Goal: Information Seeking & Learning: Learn about a topic

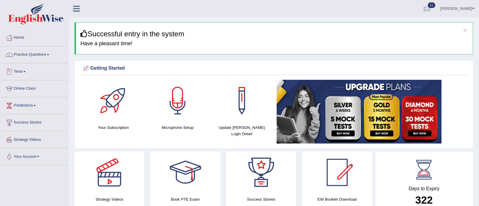
click at [25, 69] on link "Tests" at bounding box center [34, 70] width 68 height 15
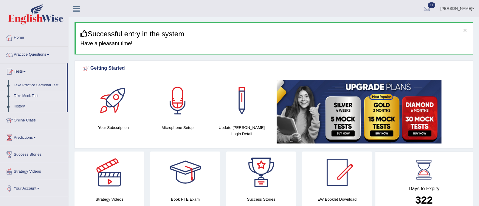
click at [29, 93] on link "Take Mock Test" at bounding box center [39, 96] width 56 height 11
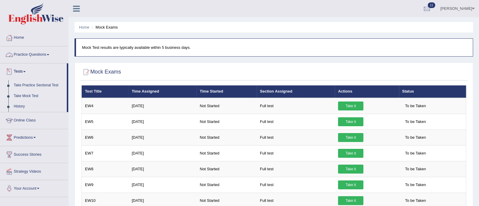
click at [31, 85] on link "Take Practice Sectional Test" at bounding box center [39, 85] width 56 height 11
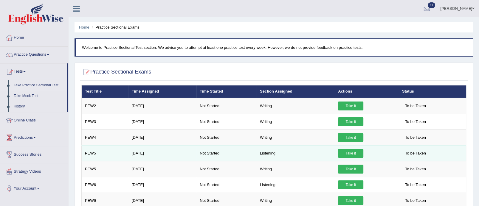
click at [355, 150] on link "Take it" at bounding box center [350, 153] width 25 height 9
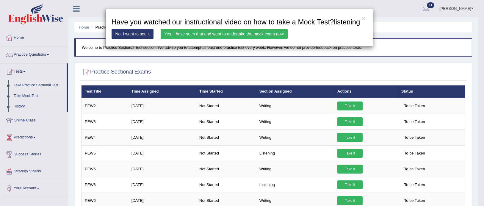
click at [232, 34] on link "Yes, I have seen that and want to undertake the mock exam now" at bounding box center [224, 34] width 127 height 10
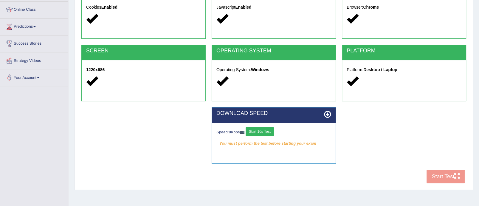
scroll to position [99, 0]
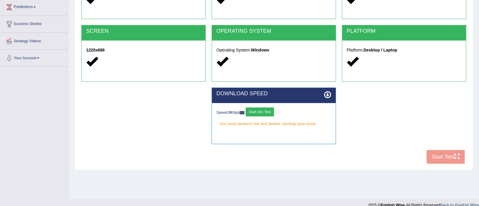
click at [269, 112] on button "Start 10s Test" at bounding box center [259, 111] width 28 height 9
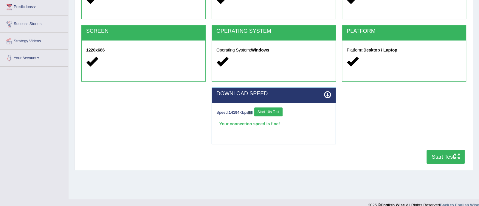
click at [424, 159] on div "COOKIES Cookies Enabled JAVASCRIPT Javascript Enabled BROWSER Browser: Chrome S…" at bounding box center [273, 64] width 387 height 205
click at [428, 159] on button "Start Test" at bounding box center [445, 157] width 38 height 14
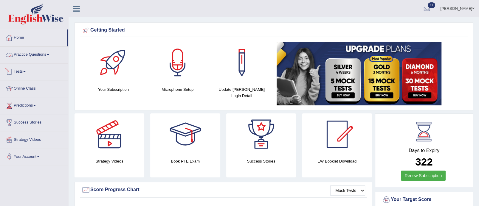
click at [30, 71] on link "Tests" at bounding box center [34, 70] width 68 height 15
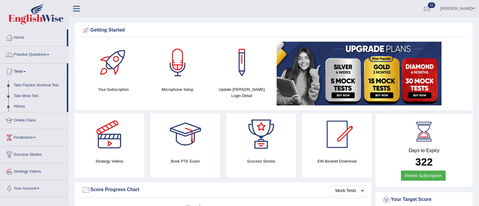
click at [28, 103] on link "History" at bounding box center [39, 106] width 56 height 11
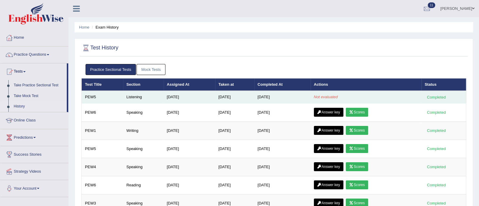
click at [327, 95] on em "Not evaluated" at bounding box center [326, 97] width 24 height 4
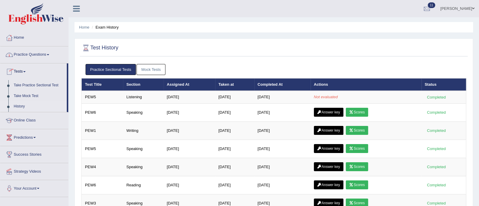
click at [50, 53] on link "Practice Questions" at bounding box center [34, 53] width 68 height 15
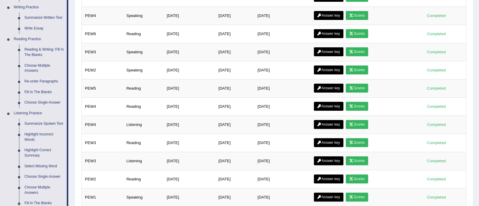
scroll to position [20, 0]
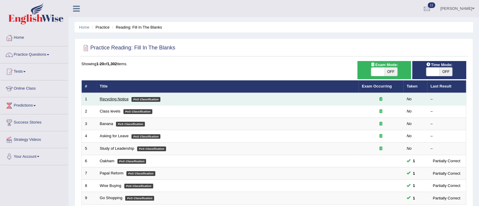
click at [111, 99] on link "Recycling Notice" at bounding box center [114, 99] width 29 height 4
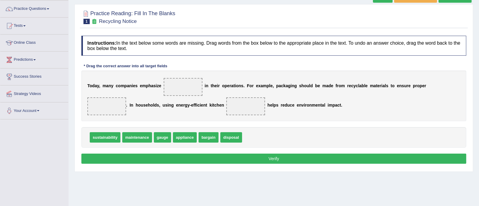
scroll to position [49, 0]
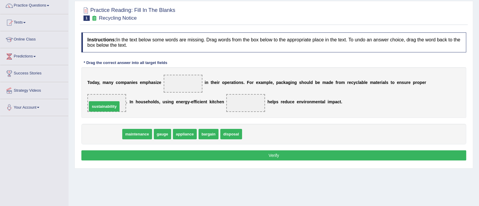
drag, startPoint x: 105, startPoint y: 134, endPoint x: 104, endPoint y: 102, distance: 31.9
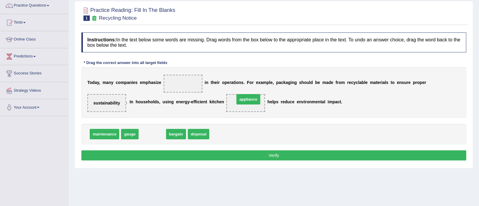
drag, startPoint x: 149, startPoint y: 134, endPoint x: 241, endPoint y: 104, distance: 96.6
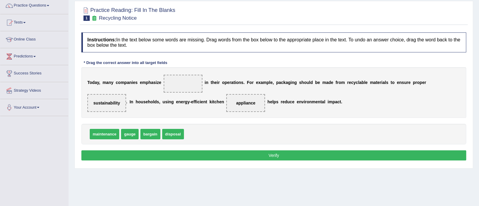
drag, startPoint x: 101, startPoint y: 105, endPoint x: 111, endPoint y: 103, distance: 10.3
click at [111, 103] on span "sustainability" at bounding box center [106, 103] width 39 height 18
drag, startPoint x: 111, startPoint y: 103, endPoint x: 187, endPoint y: 87, distance: 77.7
drag, startPoint x: 179, startPoint y: 131, endPoint x: 118, endPoint y: 102, distance: 67.4
click at [264, 155] on button "Verify" at bounding box center [273, 155] width 384 height 10
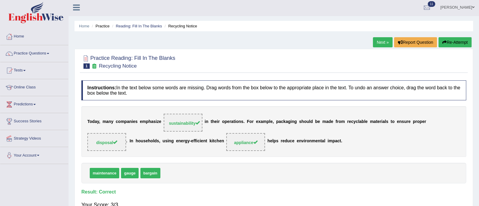
scroll to position [0, 0]
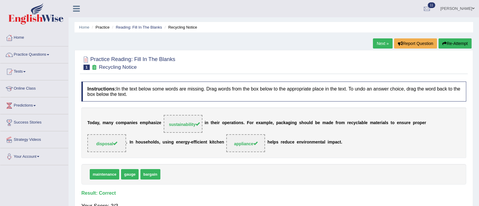
click at [379, 45] on link "Next »" at bounding box center [383, 43] width 20 height 10
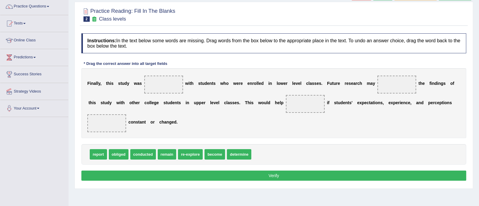
scroll to position [64, 0]
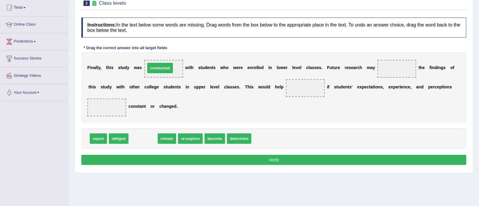
drag, startPoint x: 142, startPoint y: 139, endPoint x: 159, endPoint y: 68, distance: 72.9
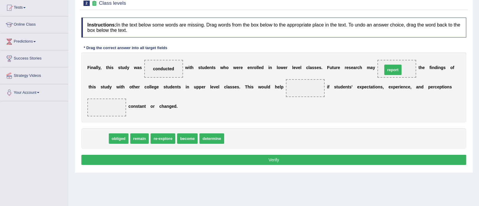
drag, startPoint x: 100, startPoint y: 139, endPoint x: 396, endPoint y: 70, distance: 304.5
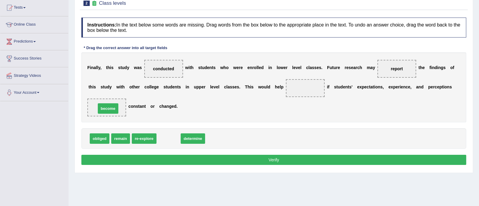
drag, startPoint x: 165, startPoint y: 135, endPoint x: 104, endPoint y: 105, distance: 67.9
drag, startPoint x: 177, startPoint y: 138, endPoint x: 306, endPoint y: 88, distance: 138.7
click at [287, 159] on button "Verify" at bounding box center [273, 160] width 384 height 10
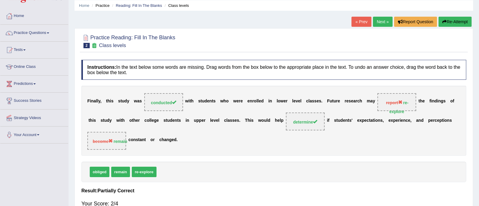
scroll to position [18, 0]
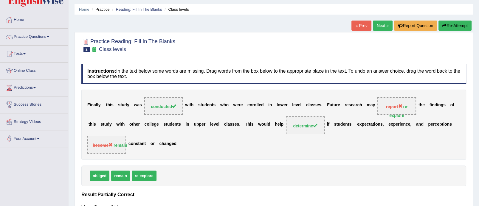
click at [378, 26] on link "Next »" at bounding box center [383, 26] width 20 height 10
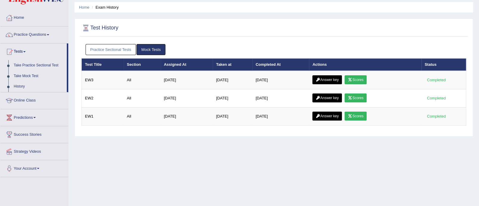
click at [127, 53] on link "Practice Sectional Tests" at bounding box center [110, 49] width 51 height 11
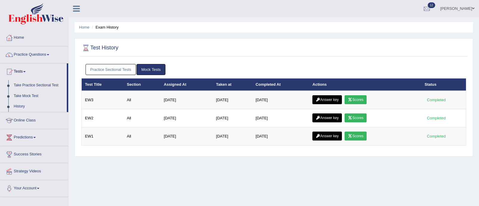
scroll to position [20, 0]
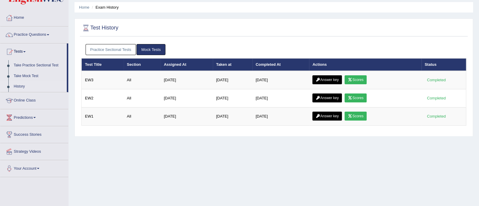
click at [101, 46] on link "Practice Sectional Tests" at bounding box center [110, 49] width 51 height 11
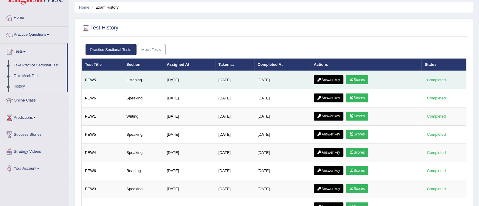
click at [336, 77] on link "Answer key" at bounding box center [328, 79] width 29 height 9
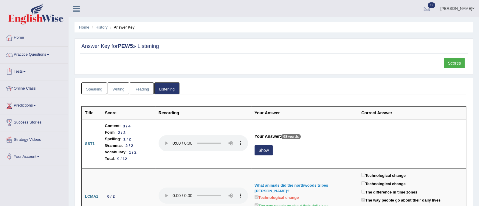
click at [21, 68] on link "Tests" at bounding box center [34, 70] width 68 height 15
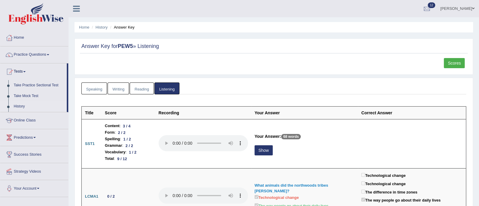
click at [21, 104] on link "History" at bounding box center [39, 106] width 56 height 11
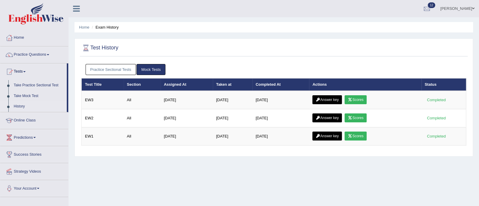
click at [116, 68] on link "Practice Sectional Tests" at bounding box center [110, 69] width 51 height 11
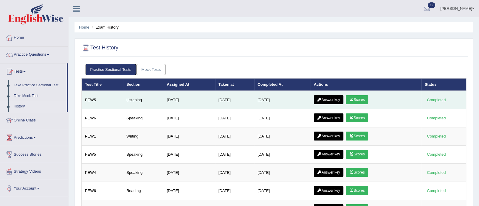
click at [362, 96] on link "Scores" at bounding box center [356, 99] width 22 height 9
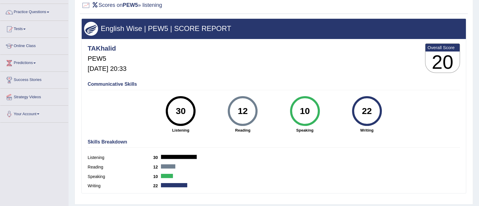
scroll to position [22, 0]
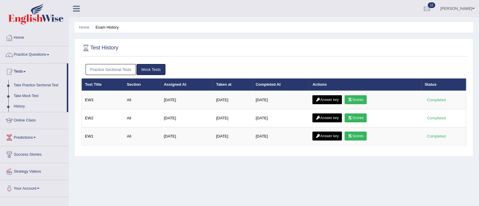
click at [108, 71] on link "Practice Sectional Tests" at bounding box center [110, 69] width 51 height 11
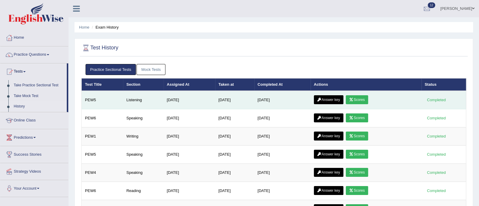
click at [338, 96] on link "Answer key" at bounding box center [328, 99] width 29 height 9
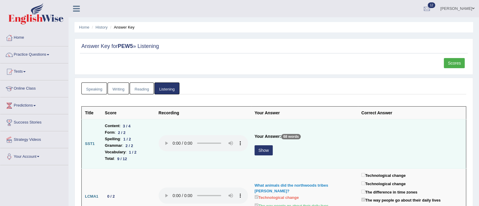
click at [260, 149] on button "Show" at bounding box center [263, 150] width 18 height 10
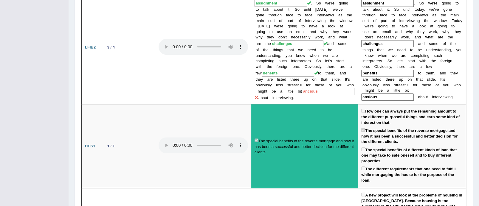
scroll to position [674, 0]
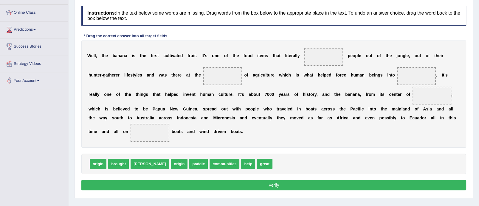
scroll to position [87, 0]
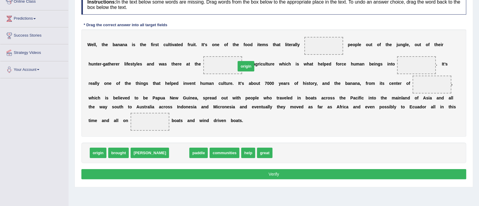
drag, startPoint x: 157, startPoint y: 152, endPoint x: 223, endPoint y: 66, distance: 108.3
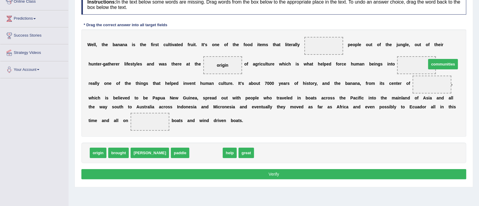
drag, startPoint x: 190, startPoint y: 152, endPoint x: 426, endPoint y: 63, distance: 252.1
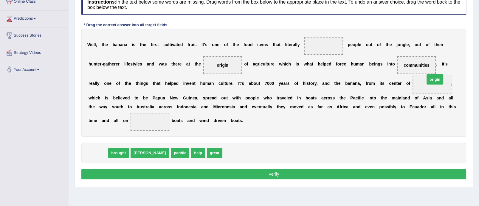
drag, startPoint x: 102, startPoint y: 152, endPoint x: 437, endPoint y: 78, distance: 343.8
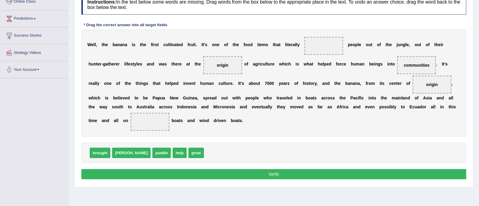
click at [372, 128] on div "W e l l , t h e b a n a n a i s t h e f i r s t c u l t i v a t e d f r u i t .…" at bounding box center [273, 82] width 384 height 107
drag, startPoint x: 140, startPoint y: 152, endPoint x: 144, endPoint y: 118, distance: 33.6
drag, startPoint x: 135, startPoint y: 152, endPoint x: 311, endPoint y: 46, distance: 206.0
click at [265, 173] on button "Verify" at bounding box center [273, 174] width 384 height 10
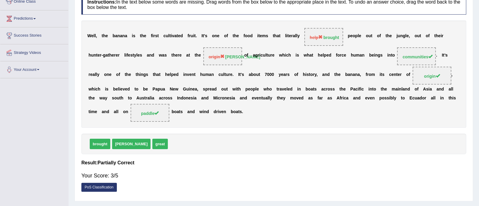
click at [220, 60] on span "origin dawn" at bounding box center [222, 56] width 39 height 18
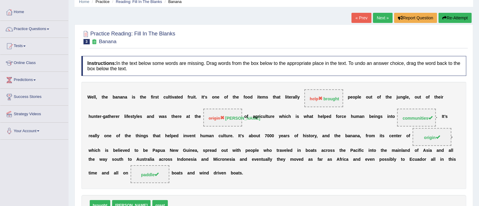
scroll to position [26, 0]
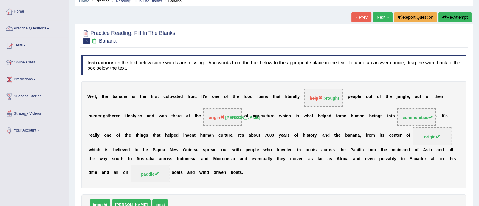
click at [377, 17] on link "Next »" at bounding box center [383, 17] width 20 height 10
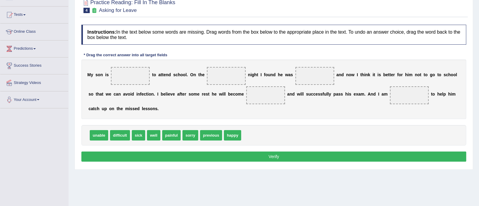
scroll to position [66, 0]
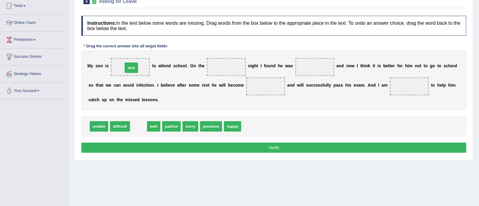
drag, startPoint x: 141, startPoint y: 127, endPoint x: 134, endPoint y: 67, distance: 60.0
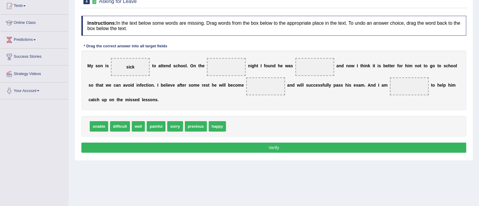
click at [185, 109] on div "Instructions: In the text below some words are missing. Drag words from the box…" at bounding box center [273, 85] width 387 height 145
drag, startPoint x: 197, startPoint y: 127, endPoint x: 223, endPoint y: 73, distance: 59.9
drag, startPoint x: 135, startPoint y: 67, endPoint x: 130, endPoint y: 65, distance: 6.3
click at [130, 65] on span "sick" at bounding box center [130, 67] width 39 height 18
drag, startPoint x: 130, startPoint y: 65, endPoint x: 308, endPoint y: 65, distance: 178.1
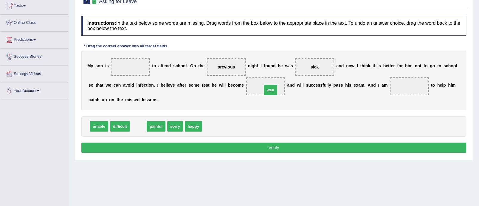
drag, startPoint x: 136, startPoint y: 125, endPoint x: 263, endPoint y: 88, distance: 132.9
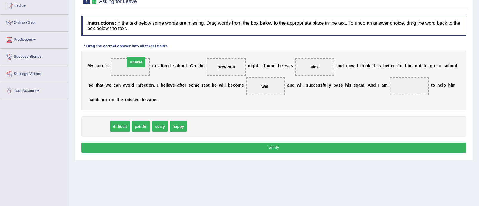
drag, startPoint x: 102, startPoint y: 125, endPoint x: 139, endPoint y: 60, distance: 74.6
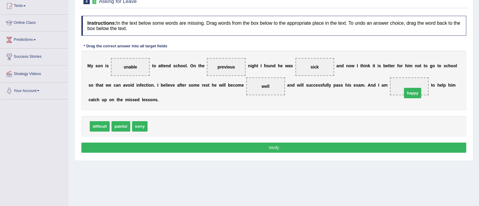
drag, startPoint x: 161, startPoint y: 124, endPoint x: 415, endPoint y: 86, distance: 257.4
click at [291, 148] on button "Verify" at bounding box center [273, 148] width 384 height 10
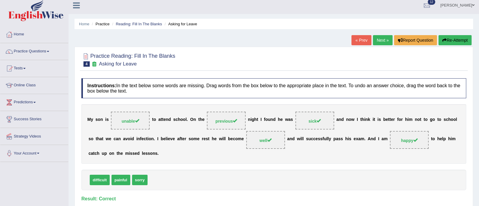
scroll to position [0, 0]
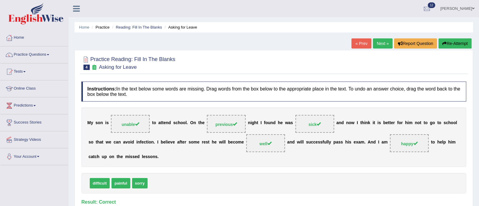
click at [379, 41] on link "Next »" at bounding box center [383, 43] width 20 height 10
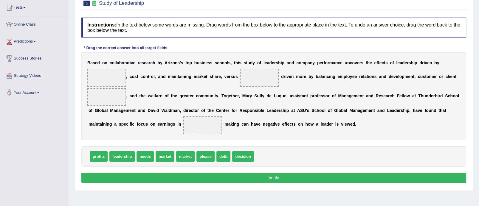
drag, startPoint x: 484, startPoint y: 81, endPoint x: 484, endPoint y: 127, distance: 45.3
click at [478, 127] on html "Toggle navigation Home Practice Questions Speaking Practice Read Aloud Repeat S…" at bounding box center [239, 39] width 479 height 206
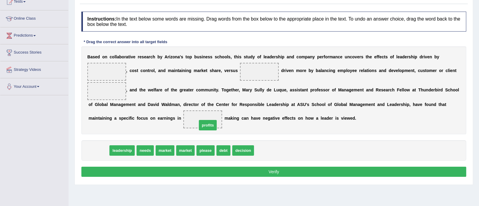
drag, startPoint x: 101, startPoint y: 152, endPoint x: 210, endPoint y: 124, distance: 112.3
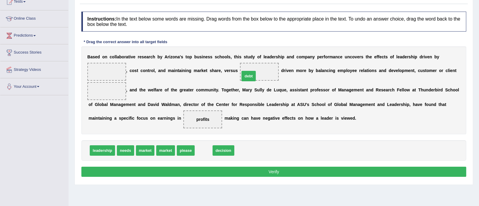
drag, startPoint x: 205, startPoint y: 149, endPoint x: 258, endPoint y: 73, distance: 93.0
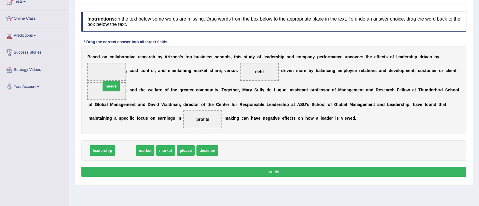
drag, startPoint x: 127, startPoint y: 150, endPoint x: 112, endPoint y: 85, distance: 66.5
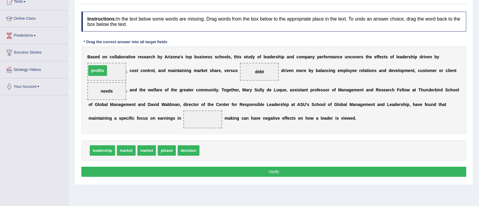
drag, startPoint x: 206, startPoint y: 119, endPoint x: 102, endPoint y: 70, distance: 115.0
drag, startPoint x: 261, startPoint y: 74, endPoint x: 203, endPoint y: 130, distance: 81.3
click at [203, 130] on div "B a s e d o n c o l l a b o r a t i v e r e s e a r c h b y A r i z o n a ' s t…" at bounding box center [273, 90] width 384 height 88
drag, startPoint x: 258, startPoint y: 73, endPoint x: 207, endPoint y: 123, distance: 71.2
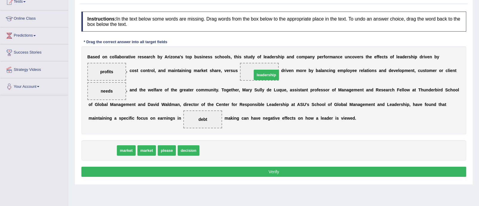
drag, startPoint x: 98, startPoint y: 149, endPoint x: 262, endPoint y: 74, distance: 180.5
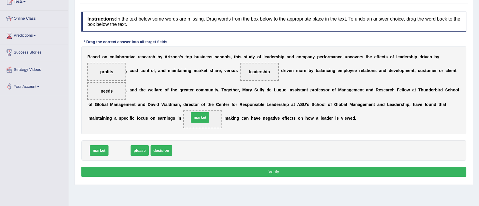
drag, startPoint x: 121, startPoint y: 147, endPoint x: 202, endPoint y: 114, distance: 87.5
click at [252, 170] on button "Verify" at bounding box center [273, 172] width 384 height 10
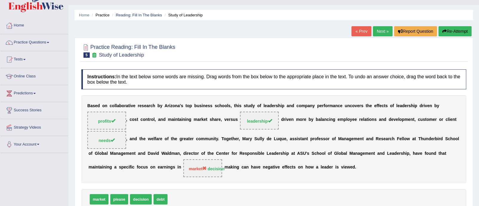
scroll to position [0, 0]
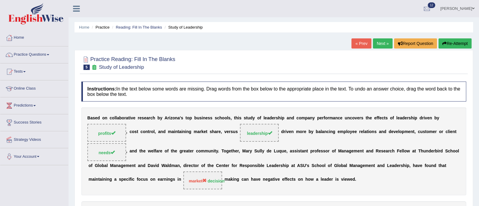
click at [385, 40] on link "Next »" at bounding box center [383, 43] width 20 height 10
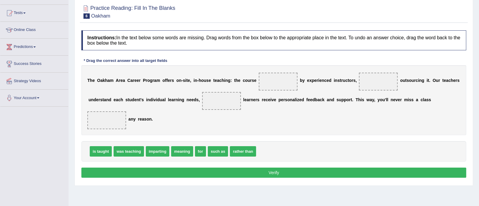
scroll to position [64, 0]
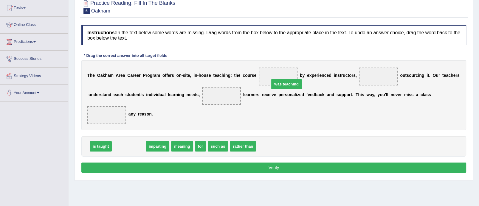
drag, startPoint x: 139, startPoint y: 143, endPoint x: 295, endPoint y: 79, distance: 168.4
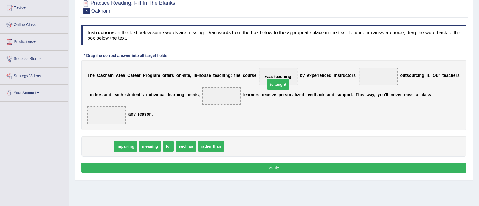
drag, startPoint x: 103, startPoint y: 143, endPoint x: 280, endPoint y: 77, distance: 188.3
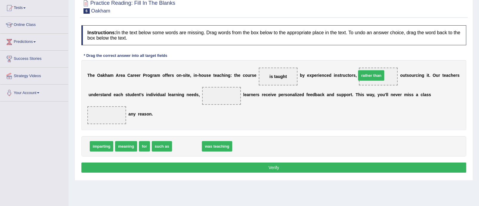
drag, startPoint x: 192, startPoint y: 143, endPoint x: 384, endPoint y: 75, distance: 203.4
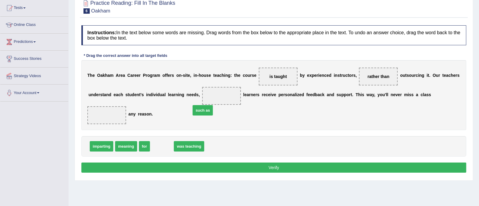
drag, startPoint x: 163, startPoint y: 148, endPoint x: 221, endPoint y: 102, distance: 74.8
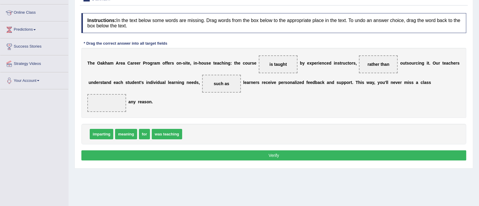
scroll to position [77, 0]
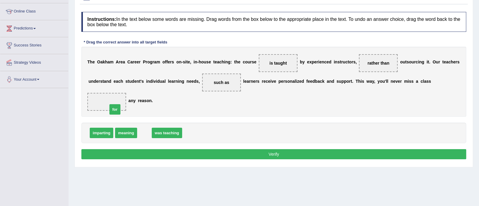
drag, startPoint x: 143, startPoint y: 132, endPoint x: 110, endPoint y: 101, distance: 45.7
click at [261, 150] on button "Verify" at bounding box center [273, 154] width 384 height 10
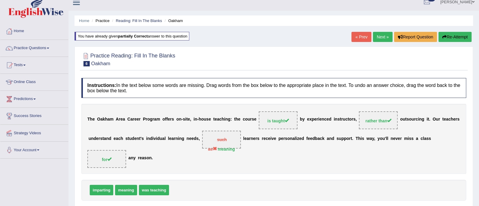
scroll to position [6, 0]
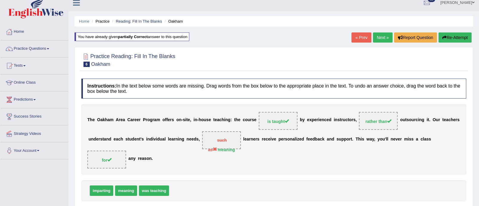
click at [133, 37] on b "partially correct" at bounding box center [133, 37] width 30 height 4
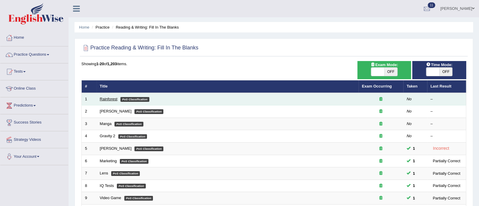
click at [111, 99] on link "Rainforest" at bounding box center [109, 99] width 18 height 4
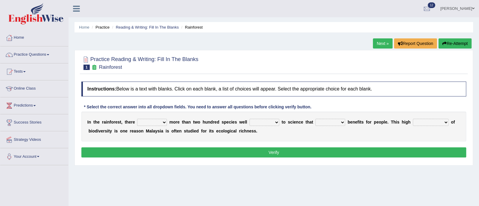
click at [164, 122] on select "have can be has is" at bounding box center [152, 122] width 30 height 7
select select "is"
click at [137, 119] on select "have can be has is" at bounding box center [152, 122] width 30 height 7
click at [273, 121] on select "knowing known knew know" at bounding box center [264, 122] width 30 height 7
select select "known"
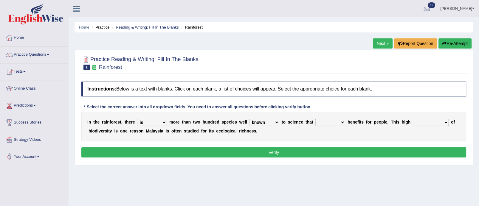
click at [249, 119] on select "knowing known knew know" at bounding box center [264, 122] width 30 height 7
click at [340, 122] on select "contain contained containing contains" at bounding box center [330, 122] width 30 height 7
select select "contains"
click at [315, 119] on select "contain contained containing contains" at bounding box center [330, 122] width 30 height 7
click at [445, 122] on select "condensation conjunction continuity complexity" at bounding box center [430, 122] width 36 height 7
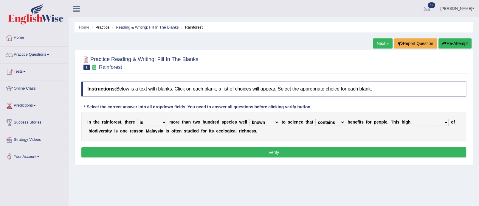
select select "continuity"
click at [413, 119] on select "condensation conjunction continuity complexity" at bounding box center [430, 122] width 36 height 7
click at [388, 149] on button "Verify" at bounding box center [273, 152] width 384 height 10
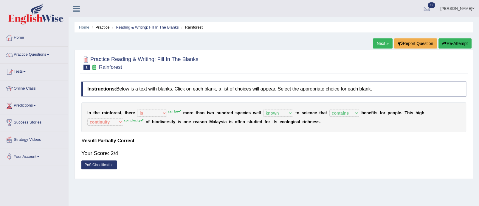
click at [381, 45] on link "Next »" at bounding box center [383, 43] width 20 height 10
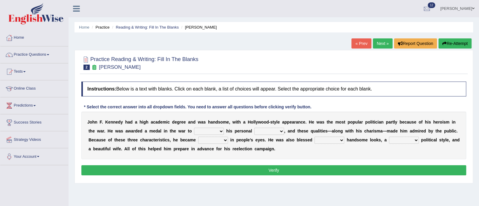
click at [219, 128] on select "prove show evidence upthrow" at bounding box center [209, 131] width 30 height 7
select select "show"
click at [194, 128] on select "prove show evidence upthrow" at bounding box center [209, 131] width 30 height 7
click at [279, 131] on select "passion courage charm liking" at bounding box center [269, 131] width 30 height 7
select select "courage"
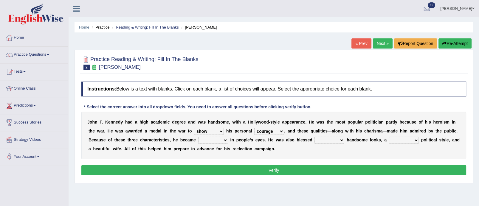
click at [254, 128] on select "passion courage charm liking" at bounding box center [269, 131] width 30 height 7
click at [225, 140] on select "iconic ironic identical impotent" at bounding box center [213, 140] width 30 height 7
select select "iconic"
click at [198, 137] on select "iconic ironic identical impotent" at bounding box center [213, 140] width 30 height 7
click at [340, 140] on select "with in upon to" at bounding box center [329, 140] width 30 height 7
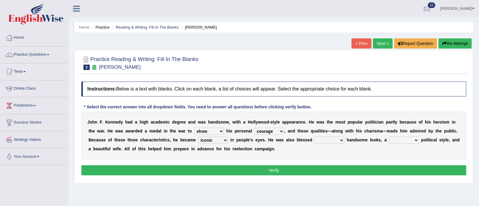
select select "with"
click at [314, 137] on select "with in upon to" at bounding box center [329, 140] width 30 height 7
click at [414, 138] on select "mending mends mended mend" at bounding box center [404, 140] width 30 height 7
select select "mended"
click at [389, 137] on select "mending mends mended mend" at bounding box center [404, 140] width 30 height 7
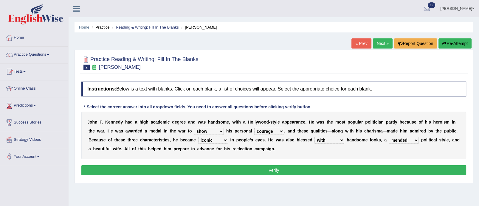
click at [392, 170] on button "Verify" at bounding box center [273, 170] width 384 height 10
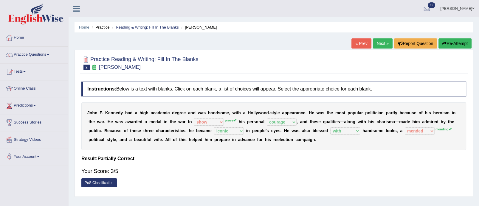
click at [381, 44] on link "Next »" at bounding box center [383, 43] width 20 height 10
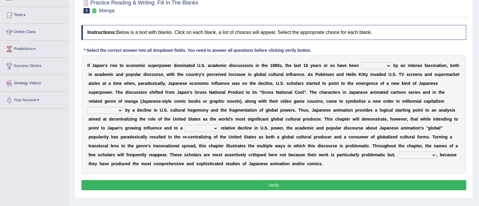
scroll to position [43, 0]
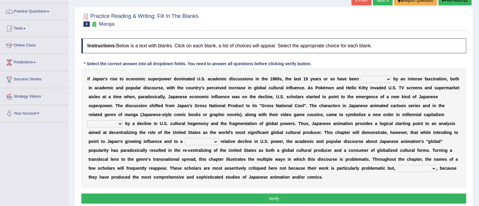
click at [388, 78] on select "marked dedicated made inspired" at bounding box center [376, 79] width 30 height 7
select select "made"
click at [361, 76] on select "marked dedicated made inspired" at bounding box center [376, 79] width 30 height 7
click at [121, 123] on select "pocessed characterized opposed tangled" at bounding box center [104, 123] width 35 height 7
select select "characterized"
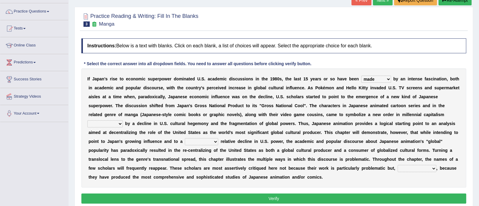
click at [87, 120] on select "pocessed characterized opposed tangled" at bounding box center [104, 123] width 35 height 7
click at [121, 122] on select "pocessed characterized opposed tangled" at bounding box center [104, 123] width 35 height 7
click at [87, 120] on select "pocessed characterized opposed tangled" at bounding box center [104, 123] width 35 height 7
click at [216, 140] on select "concomitant discrete proportional legitimate" at bounding box center [201, 141] width 33 height 7
select select "proportional"
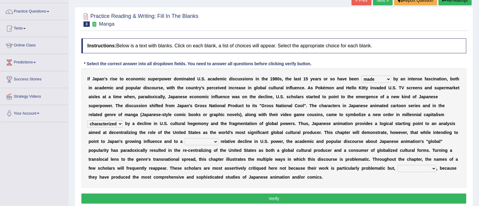
click at [185, 138] on select "concomitant discrete proportional legitimate" at bounding box center [201, 141] width 33 height 7
click at [431, 166] on select "however on the contrary in addition on the whole" at bounding box center [416, 168] width 39 height 7
select select "in addition"
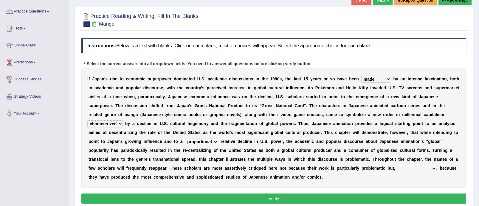
click at [397, 165] on select "however on the contrary in addition on the whole" at bounding box center [416, 168] width 39 height 7
click at [367, 198] on button "Verify" at bounding box center [273, 199] width 384 height 10
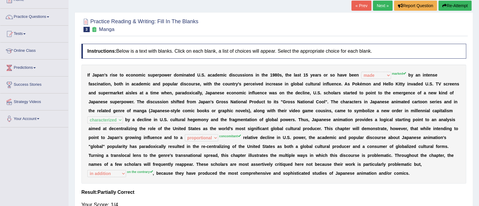
scroll to position [40, 0]
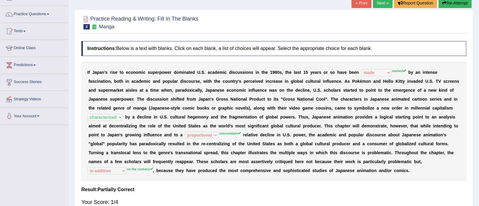
click at [384, 6] on link "Next »" at bounding box center [383, 3] width 20 height 10
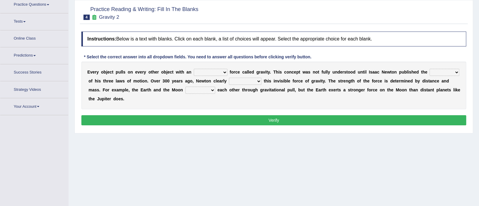
scroll to position [55, 0]
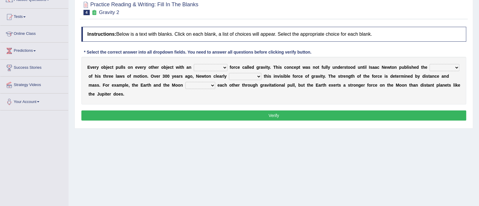
click at [224, 68] on select "invisible unknown unbelievable inconsistent" at bounding box center [211, 67] width 34 height 7
click at [194, 64] on select "invisible unknown unbelievable inconsistent" at bounding box center [211, 67] width 34 height 7
click at [227, 66] on select "invisible unknown unbelievable inconsistent" at bounding box center [211, 67] width 34 height 7
select select "unbelievable"
click at [194, 64] on select "invisible unknown unbelievable inconsistent" at bounding box center [211, 67] width 34 height 7
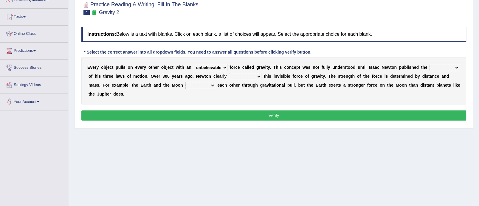
click at [429, 71] on select "concept theory method argument" at bounding box center [444, 67] width 30 height 7
select select "theory"
click at [429, 71] on select "concept theory method argument" at bounding box center [444, 67] width 30 height 7
click at [261, 76] on select "explained undermined overturned realized" at bounding box center [245, 76] width 32 height 7
click at [224, 68] on select "invisible unknown unbelievable inconsistent" at bounding box center [211, 67] width 34 height 7
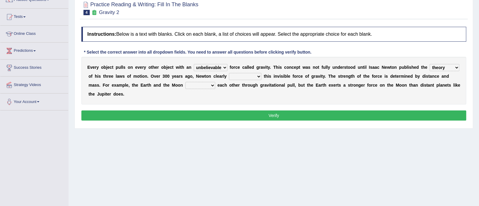
select select "invisible"
click at [194, 64] on select "invisible unknown unbelievable inconsistent" at bounding box center [211, 67] width 34 height 7
click at [261, 77] on select "explained undermined overturned realized" at bounding box center [245, 76] width 32 height 7
select select "explained"
click at [259, 73] on select "explained undermined overturned realized" at bounding box center [245, 76] width 32 height 7
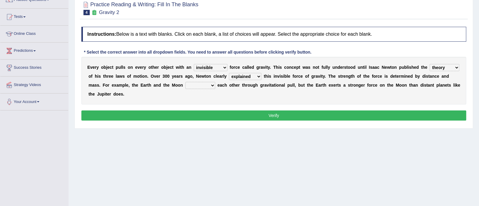
click at [215, 84] on select "affect spin evade span" at bounding box center [200, 85] width 30 height 7
select select "spin"
click at [214, 82] on select "affect spin evade span" at bounding box center [200, 85] width 30 height 7
click at [226, 113] on button "Verify" at bounding box center [273, 115] width 384 height 10
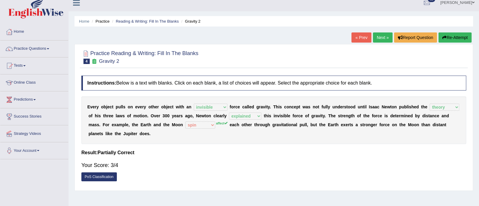
scroll to position [0, 0]
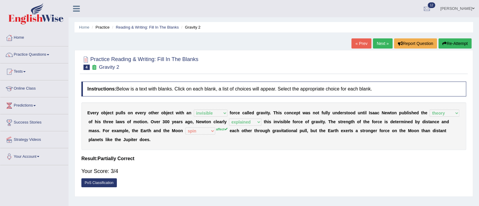
click at [385, 44] on link "Next »" at bounding box center [383, 43] width 20 height 10
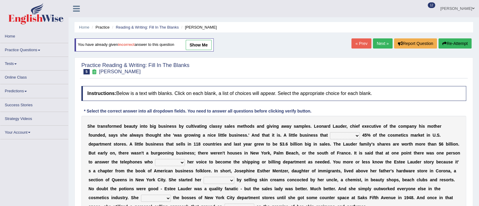
click at [207, 46] on link "show me" at bounding box center [199, 45] width 26 height 10
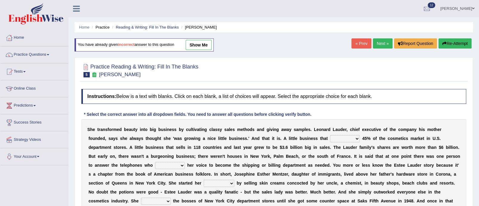
click at [49, 56] on link "Practice Questions" at bounding box center [34, 53] width 68 height 15
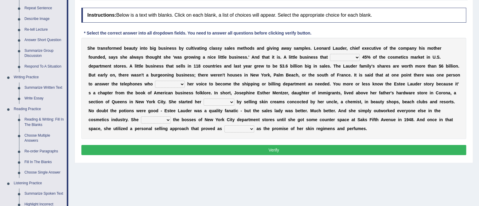
scroll to position [88, 0]
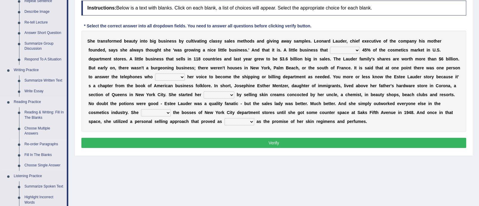
click at [48, 145] on link "Re-order Paragraphs" at bounding box center [44, 144] width 45 height 11
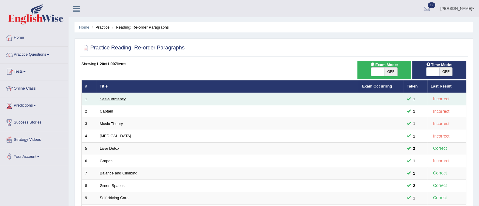
click at [104, 99] on link "Self-sufficiency" at bounding box center [113, 99] width 26 height 4
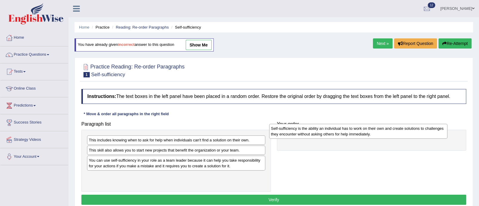
drag, startPoint x: 172, startPoint y: 180, endPoint x: 353, endPoint y: 133, distance: 186.8
click at [353, 133] on div "Self-sufficiency is the ability an individual has to work on their own and crea…" at bounding box center [358, 131] width 178 height 15
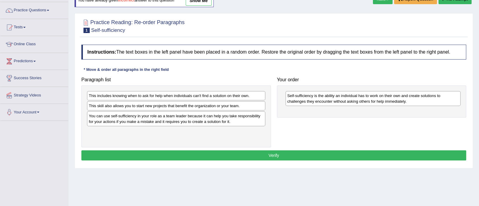
scroll to position [47, 0]
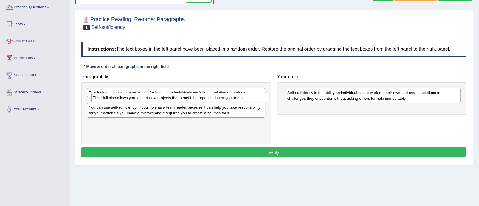
drag, startPoint x: 190, startPoint y: 102, endPoint x: 194, endPoint y: 99, distance: 5.5
click at [194, 99] on div "This skill also allows you to start new projects that benefit the organization …" at bounding box center [180, 97] width 178 height 9
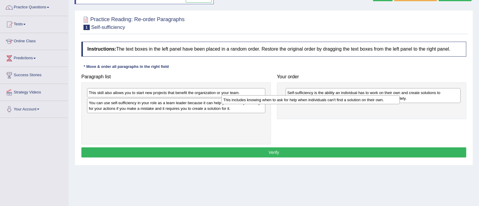
drag, startPoint x: 195, startPoint y: 93, endPoint x: 330, endPoint y: 100, distance: 134.5
click at [330, 100] on div "This includes knowing when to ask for help when individuals can't find a soluti…" at bounding box center [310, 99] width 178 height 9
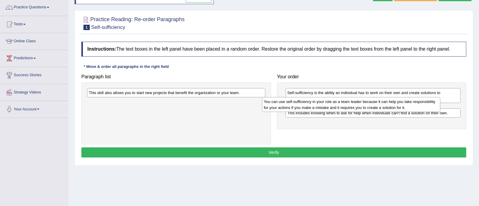
drag, startPoint x: 199, startPoint y: 109, endPoint x: 374, endPoint y: 107, distance: 175.1
click at [374, 107] on div "You can use self-sufficiency in your role as a team leader because it can help …" at bounding box center [351, 104] width 178 height 15
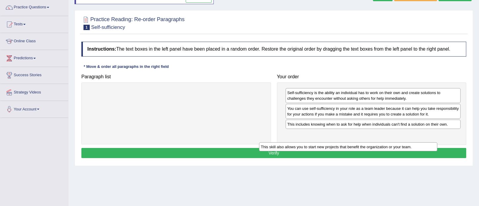
drag, startPoint x: 191, startPoint y: 94, endPoint x: 366, endPoint y: 149, distance: 183.1
click at [366, 149] on div "This skill also allows you to start new projects that benefit the organization …" at bounding box center [348, 146] width 178 height 9
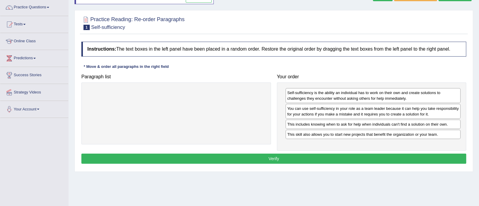
click at [300, 158] on button "Verify" at bounding box center [273, 159] width 384 height 10
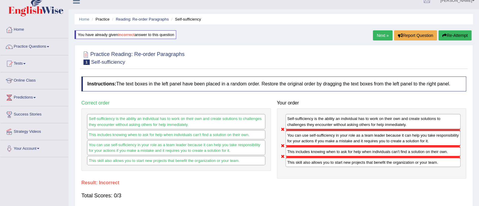
scroll to position [7, 0]
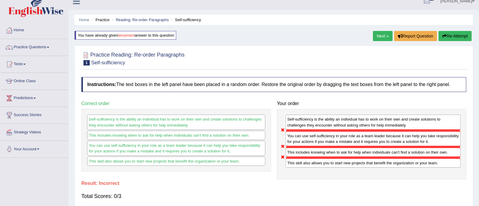
click at [440, 38] on button "Re-Attempt" at bounding box center [454, 36] width 33 height 10
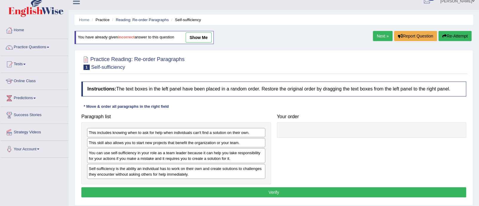
scroll to position [7, 0]
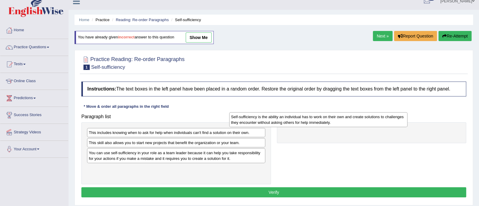
drag, startPoint x: 204, startPoint y: 171, endPoint x: 343, endPoint y: 125, distance: 147.0
click at [343, 125] on div "Self-sufficiency is the ability an individual has to work on their own and crea…" at bounding box center [318, 119] width 178 height 15
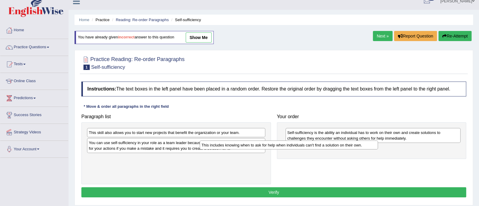
drag, startPoint x: 236, startPoint y: 130, endPoint x: 351, endPoint y: 142, distance: 115.9
click at [351, 142] on div "This includes knowing when to ask for help when individuals can't find a soluti…" at bounding box center [289, 145] width 178 height 9
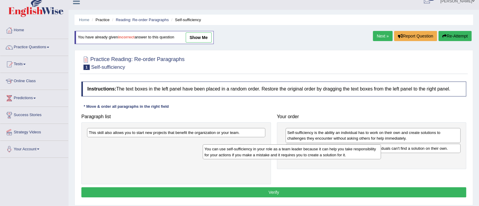
drag, startPoint x: 209, startPoint y: 143, endPoint x: 389, endPoint y: 149, distance: 180.6
click at [381, 149] on div "You can use self-sufficiency in your role as a team leader because it can help …" at bounding box center [291, 151] width 178 height 15
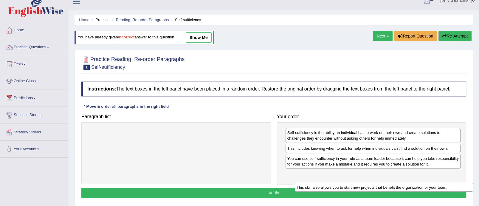
drag, startPoint x: 225, startPoint y: 133, endPoint x: 442, endPoint y: 189, distance: 223.9
click at [442, 189] on div "This skill also allows you to start new projects that benefit the organization …" at bounding box center [383, 187] width 178 height 9
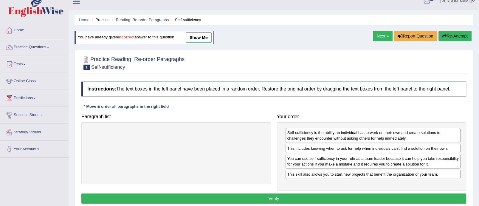
click at [349, 196] on button "Verify" at bounding box center [273, 199] width 384 height 10
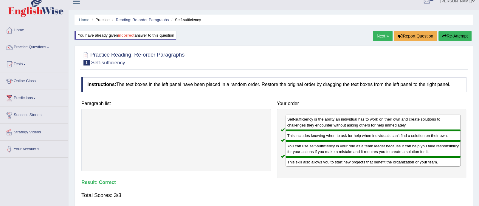
click at [383, 35] on link "Next »" at bounding box center [383, 36] width 20 height 10
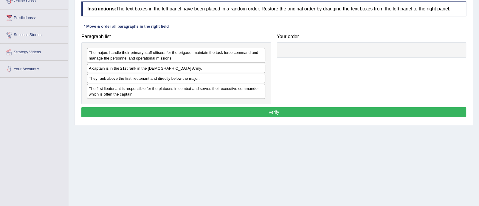
scroll to position [90, 0]
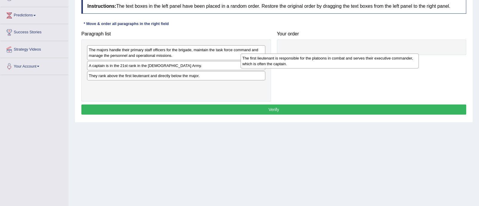
drag, startPoint x: 187, startPoint y: 88, endPoint x: 345, endPoint y: 59, distance: 161.3
click at [345, 59] on div "The first lieutenant is responsible for the platoons in combat and serves their…" at bounding box center [329, 61] width 178 height 15
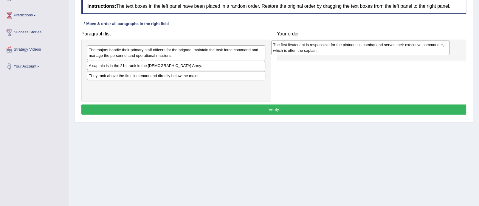
drag, startPoint x: 186, startPoint y: 88, endPoint x: 370, endPoint y: 47, distance: 188.6
click at [370, 47] on div "The first lieutenant is responsible for the platoons in combat and serves their…" at bounding box center [360, 47] width 178 height 15
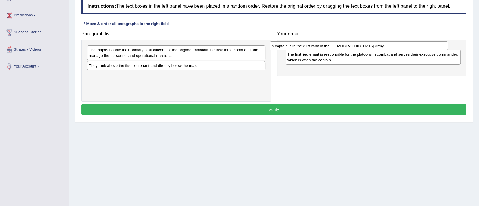
drag, startPoint x: 187, startPoint y: 66, endPoint x: 370, endPoint y: 46, distance: 183.6
click at [370, 46] on div "A captain is in the 21st rank in the [DEMOGRAPHIC_DATA] Army." at bounding box center [358, 45] width 178 height 9
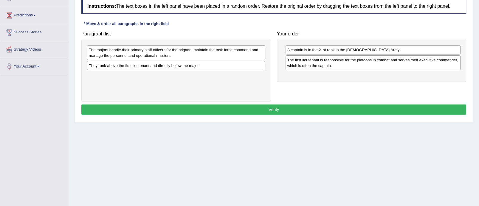
click at [208, 67] on div "They rank above the first lieutenant and directly below the major." at bounding box center [176, 65] width 178 height 9
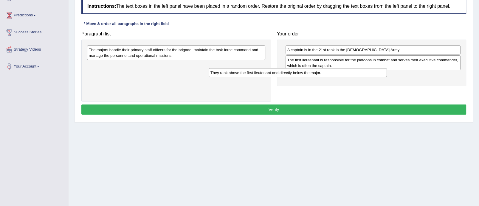
drag, startPoint x: 208, startPoint y: 66, endPoint x: 341, endPoint y: 74, distance: 132.5
click at [341, 74] on div "They rank above the first lieutenant and directly below the major." at bounding box center [297, 72] width 178 height 9
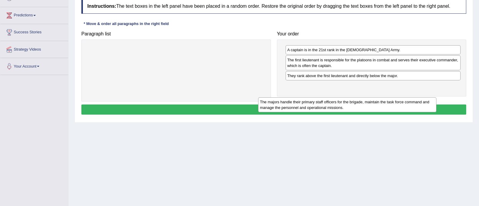
drag, startPoint x: 219, startPoint y: 55, endPoint x: 393, endPoint y: 106, distance: 181.4
click at [393, 106] on div "The majors handle their primary staff officers for the brigade, maintain the ta…" at bounding box center [347, 104] width 178 height 15
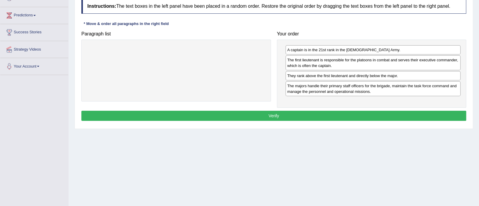
click at [361, 111] on button "Verify" at bounding box center [273, 116] width 384 height 10
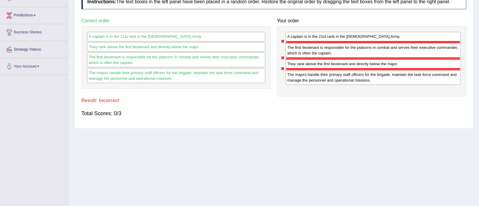
scroll to position [36, 0]
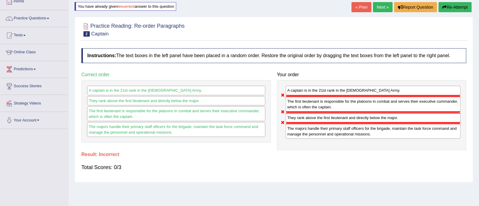
click at [454, 10] on button "Re-Attempt" at bounding box center [454, 7] width 33 height 10
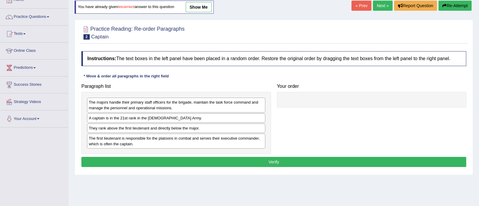
scroll to position [36, 0]
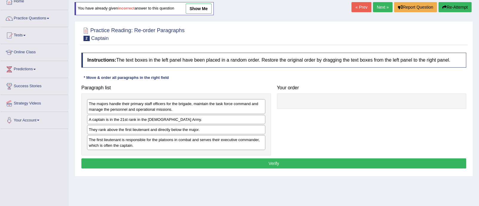
drag, startPoint x: 187, startPoint y: 121, endPoint x: 347, endPoint y: 106, distance: 160.9
click at [265, 115] on div "A captain is in the 21st rank in the [DEMOGRAPHIC_DATA] Army." at bounding box center [176, 119] width 178 height 9
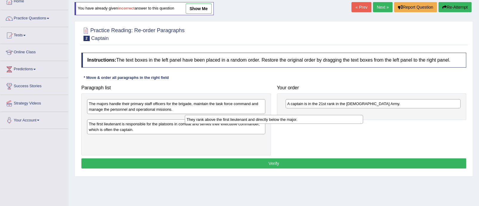
drag, startPoint x: 198, startPoint y: 118, endPoint x: 342, endPoint y: 122, distance: 143.9
click at [342, 122] on div "They rank above the first lieutenant and directly below the major." at bounding box center [274, 119] width 178 height 9
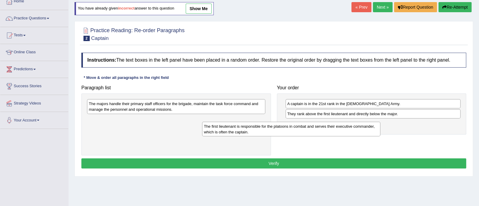
drag, startPoint x: 200, startPoint y: 125, endPoint x: 384, endPoint y: 130, distance: 183.5
click at [380, 130] on div "The first lieutenant is responsible for the platoons in combat and serves their…" at bounding box center [291, 129] width 178 height 15
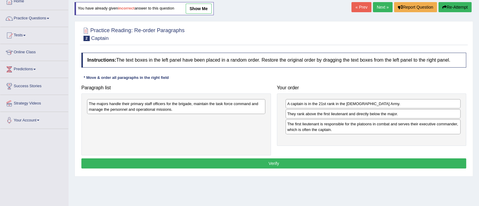
drag, startPoint x: 236, startPoint y: 106, endPoint x: 410, endPoint y: 138, distance: 176.8
click at [265, 114] on div "The majors handle their primary staff officers for the brigade, maintain the ta…" at bounding box center [176, 106] width 178 height 15
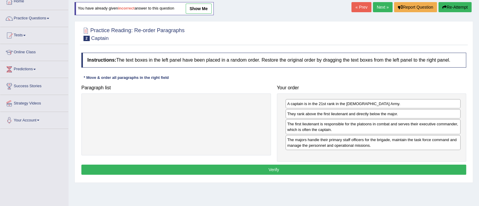
click at [335, 166] on button "Verify" at bounding box center [273, 170] width 384 height 10
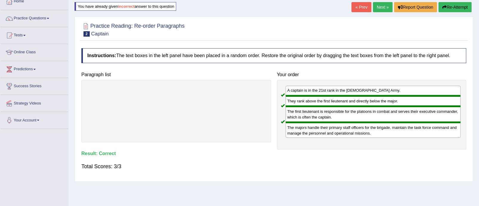
scroll to position [0, 0]
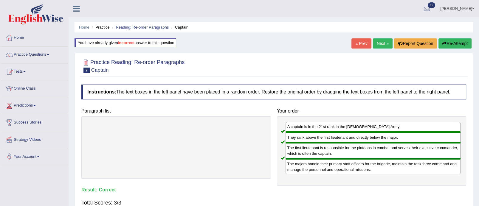
click at [379, 42] on link "Next »" at bounding box center [383, 43] width 20 height 10
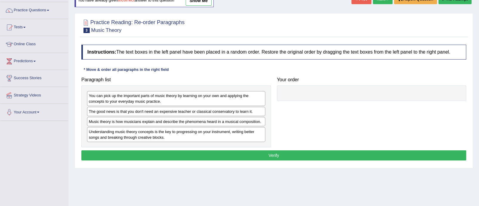
scroll to position [59, 0]
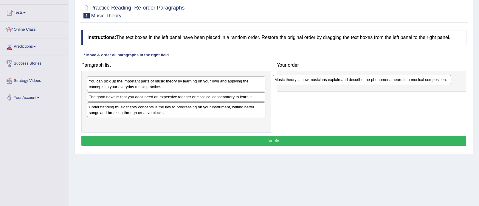
drag, startPoint x: 194, startPoint y: 106, endPoint x: 379, endPoint y: 79, distance: 187.6
click at [379, 79] on div "Music theory is how musicians explain and describe the phenomena heard in a mus…" at bounding box center [361, 79] width 178 height 9
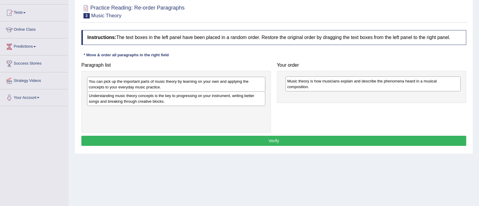
click at [221, 84] on div "You can pick up the important parts of music theory by learning on your own and…" at bounding box center [176, 84] width 178 height 15
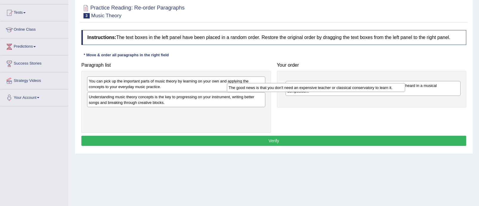
drag, startPoint x: 197, startPoint y: 96, endPoint x: 344, endPoint y: 97, distance: 147.1
click at [344, 92] on div "The good news is that you don't need an expensive teacher or classical conserva…" at bounding box center [316, 87] width 178 height 9
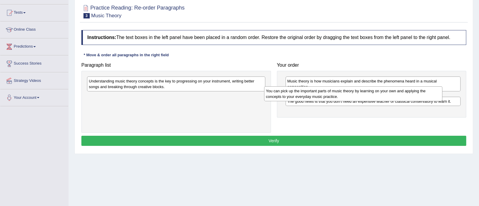
drag, startPoint x: 158, startPoint y: 82, endPoint x: 335, endPoint y: 92, distance: 177.1
click at [335, 92] on div "You can pick up the important parts of music theory by learning on your own and…" at bounding box center [353, 93] width 178 height 15
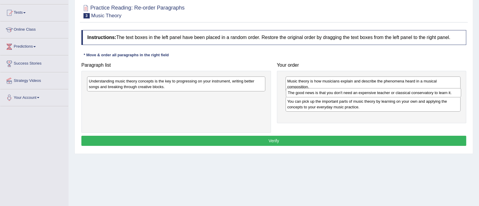
drag, startPoint x: 320, startPoint y: 114, endPoint x: 320, endPoint y: 94, distance: 19.7
click at [320, 94] on div "The good news is that you don't need an expensive teacher or classical conserva…" at bounding box center [373, 92] width 175 height 9
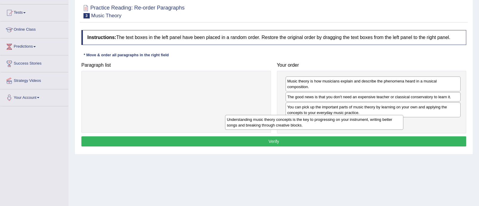
drag, startPoint x: 189, startPoint y: 81, endPoint x: 327, endPoint y: 119, distance: 143.5
click at [327, 119] on div "Understanding music theory concepts is the key to progressing on your instrumen…" at bounding box center [314, 122] width 178 height 15
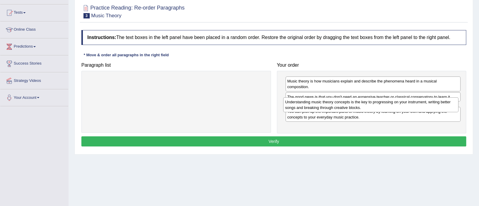
drag, startPoint x: 324, startPoint y: 125, endPoint x: 321, endPoint y: 105, distance: 20.7
click at [321, 105] on div "Understanding music theory concepts is the key to progressing on your instrumen…" at bounding box center [370, 104] width 175 height 15
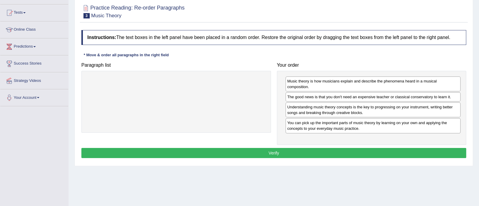
click at [278, 152] on button "Verify" at bounding box center [273, 153] width 384 height 10
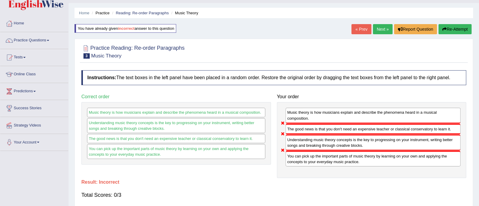
scroll to position [0, 0]
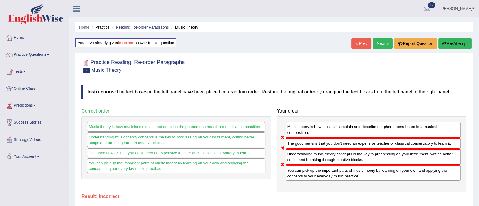
click at [458, 46] on button "Re-Attempt" at bounding box center [454, 43] width 33 height 10
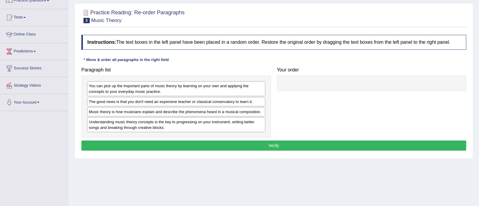
scroll to position [57, 0]
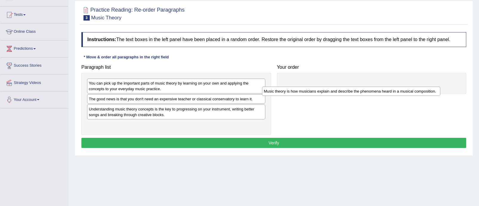
drag, startPoint x: 164, startPoint y: 109, endPoint x: 344, endPoint y: 82, distance: 181.5
click at [344, 87] on div "Music theory is how musicians explain and describe the phenomena heard in a mus…" at bounding box center [351, 91] width 178 height 9
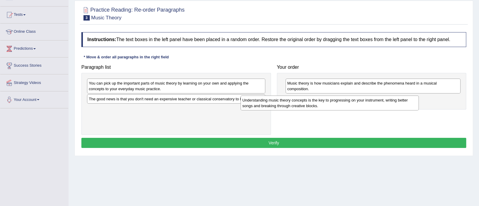
drag, startPoint x: 165, startPoint y: 116, endPoint x: 358, endPoint y: 106, distance: 192.9
click at [358, 106] on div "Understanding music theory concepts is the key to progressing on your instrumen…" at bounding box center [329, 103] width 178 height 15
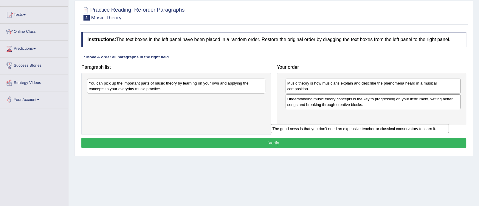
drag, startPoint x: 196, startPoint y: 102, endPoint x: 381, endPoint y: 130, distance: 187.3
click at [381, 130] on div "The good news is that you don't need an expensive teacher or classical conserva…" at bounding box center [359, 128] width 178 height 9
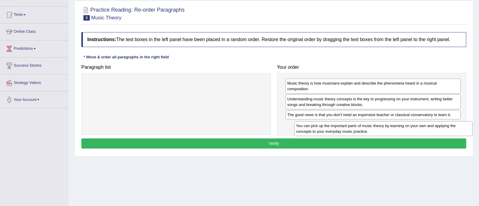
drag, startPoint x: 200, startPoint y: 87, endPoint x: 407, endPoint y: 127, distance: 210.8
click at [407, 127] on div "You can pick up the important parts of music theory by learning on your own and…" at bounding box center [383, 128] width 178 height 15
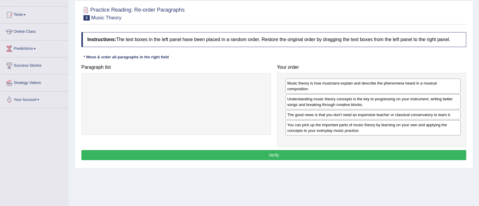
click at [311, 153] on button "Verify" at bounding box center [273, 155] width 384 height 10
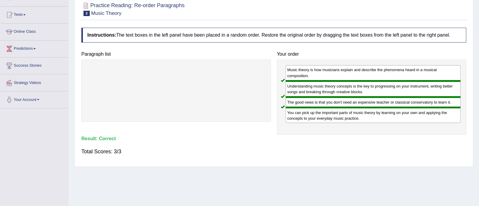
scroll to position [0, 0]
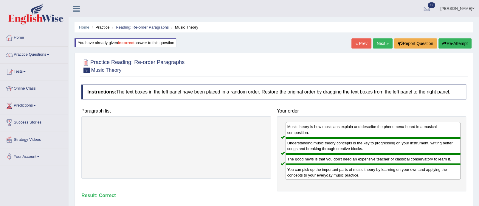
click at [383, 43] on link "Next »" at bounding box center [383, 43] width 20 height 10
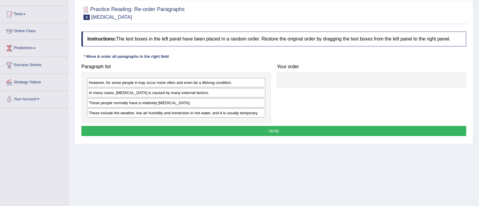
scroll to position [64, 0]
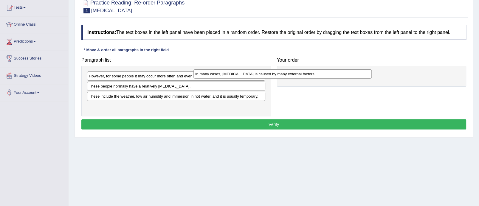
drag, startPoint x: 209, startPoint y: 86, endPoint x: 328, endPoint y: 74, distance: 119.9
click at [328, 74] on div "In many cases, [MEDICAL_DATA] is caused by many external factors." at bounding box center [282, 73] width 178 height 9
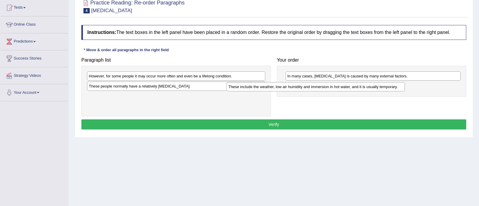
drag, startPoint x: 187, startPoint y: 96, endPoint x: 341, endPoint y: 87, distance: 154.2
click at [341, 87] on div "These include the weather, low air humidity and immersion in hot water, and it …" at bounding box center [315, 86] width 178 height 9
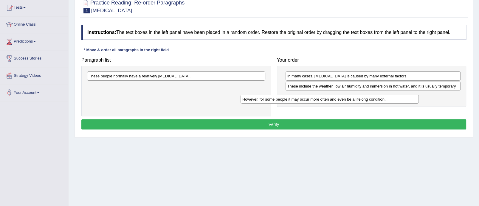
drag, startPoint x: 214, startPoint y: 76, endPoint x: 370, endPoint y: 97, distance: 156.6
click at [370, 97] on div "However, for some people it may occur more often and even be a lifelong conditi…" at bounding box center [329, 99] width 178 height 9
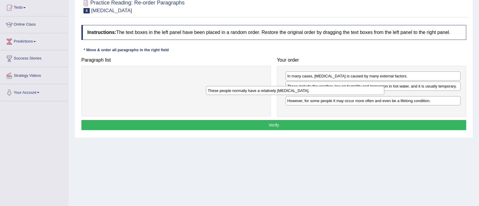
drag, startPoint x: 205, startPoint y: 75, endPoint x: 324, endPoint y: 91, distance: 120.1
click at [324, 91] on div "These people normally have a relatively [MEDICAL_DATA]." at bounding box center [295, 90] width 178 height 9
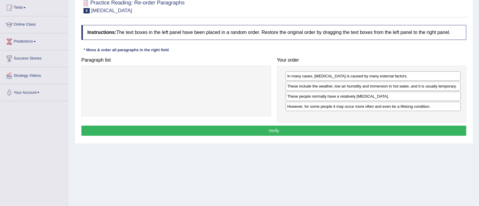
click at [262, 127] on button "Verify" at bounding box center [273, 131] width 384 height 10
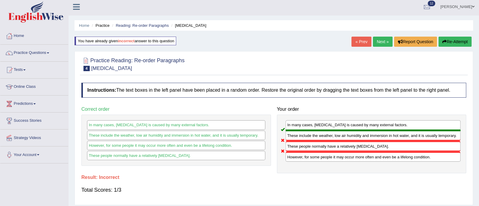
scroll to position [0, 0]
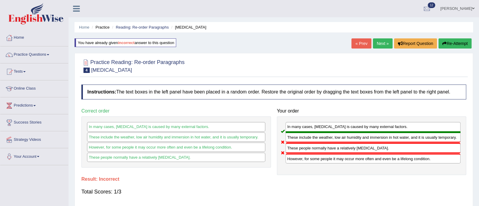
click at [385, 43] on link "Next »" at bounding box center [383, 43] width 20 height 10
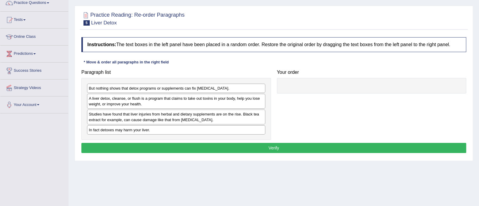
scroll to position [64, 0]
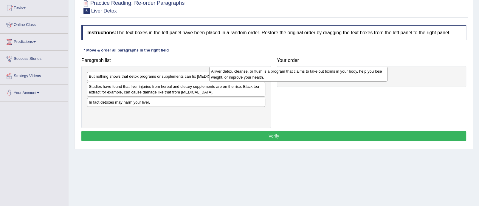
drag, startPoint x: 195, startPoint y: 91, endPoint x: 319, endPoint y: 74, distance: 125.3
click at [319, 74] on div "A liver detox, cleanse, or flush is a program that claims to take out toxins in…" at bounding box center [298, 74] width 178 height 15
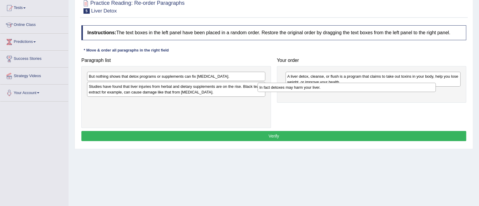
drag, startPoint x: 159, startPoint y: 103, endPoint x: 330, endPoint y: 88, distance: 170.9
click at [330, 88] on div "In fact detoxes may harm your liver." at bounding box center [346, 87] width 178 height 9
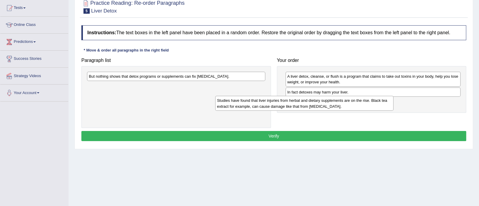
drag, startPoint x: 187, startPoint y: 91, endPoint x: 343, endPoint y: 99, distance: 156.2
click at [343, 99] on div "Studies have found that liver injuries from herbal and dietary supplements are …" at bounding box center [304, 103] width 178 height 15
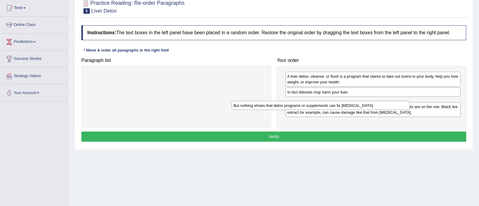
drag, startPoint x: 204, startPoint y: 75, endPoint x: 364, endPoint y: 110, distance: 163.1
click at [364, 110] on div "But nothing shows that detox programs or supplements can fix [MEDICAL_DATA]." at bounding box center [320, 105] width 178 height 9
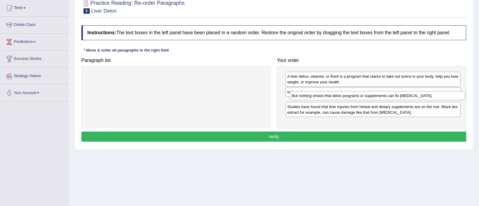
drag, startPoint x: 359, startPoint y: 119, endPoint x: 364, endPoint y: 97, distance: 22.2
click at [364, 97] on div "But nothing shows that detox programs or supplements can fix [MEDICAL_DATA]." at bounding box center [377, 95] width 175 height 9
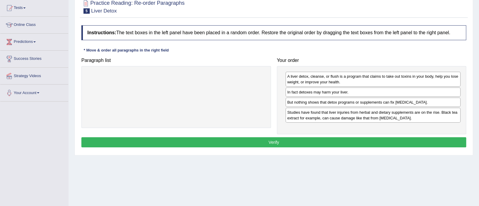
click at [293, 141] on button "Verify" at bounding box center [273, 142] width 384 height 10
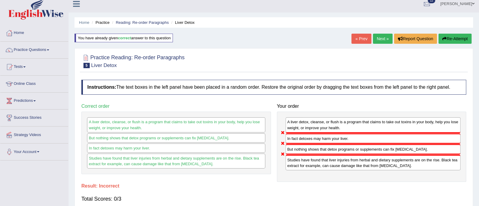
scroll to position [0, 0]
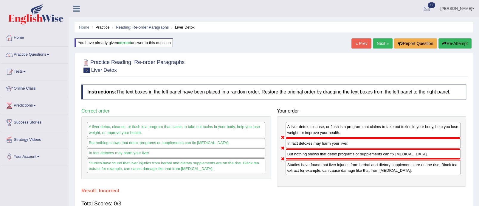
click at [382, 44] on link "Next »" at bounding box center [383, 43] width 20 height 10
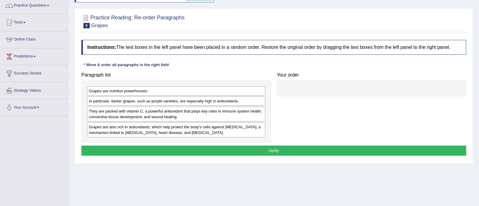
scroll to position [51, 0]
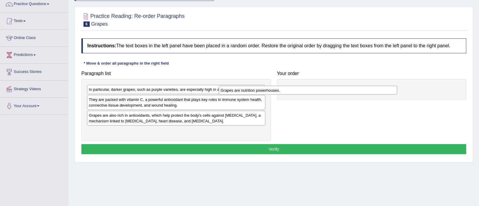
drag, startPoint x: 177, startPoint y: 87, endPoint x: 329, endPoint y: 93, distance: 152.0
click at [329, 93] on div "Grapes are nutrition powerhouses." at bounding box center [308, 90] width 178 height 9
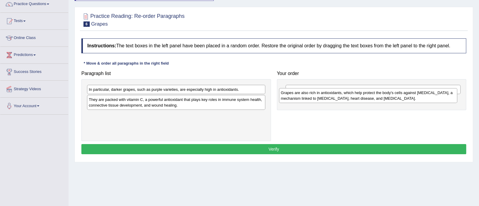
drag, startPoint x: 194, startPoint y: 121, endPoint x: 385, endPoint y: 99, distance: 193.1
click at [385, 99] on div "Grapes are also rich in antioxidants, which help protect the body's cells again…" at bounding box center [368, 95] width 178 height 15
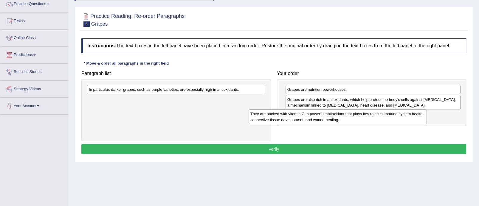
drag, startPoint x: 211, startPoint y: 103, endPoint x: 379, endPoint y: 119, distance: 168.7
click at [379, 119] on div "They are packed with vitamin C, a powerful antioxidant that plays key roles in …" at bounding box center [337, 116] width 178 height 15
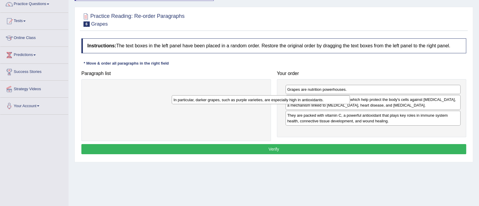
drag, startPoint x: 187, startPoint y: 89, endPoint x: 386, endPoint y: 134, distance: 204.2
click at [350, 105] on div "In particular, darker grapes, such as purple varieties, are especially high in …" at bounding box center [261, 99] width 178 height 9
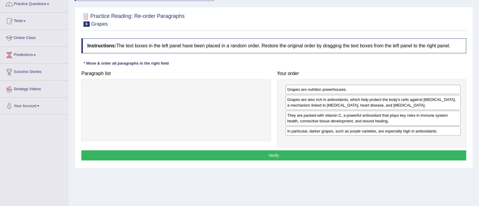
click at [294, 156] on button "Verify" at bounding box center [273, 155] width 384 height 10
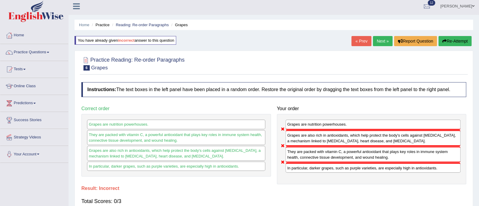
scroll to position [0, 0]
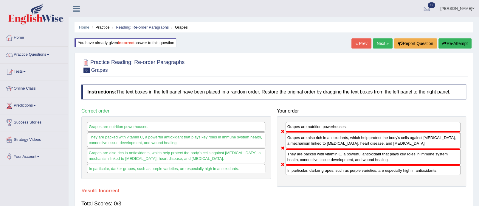
click at [380, 44] on link "Next »" at bounding box center [383, 43] width 20 height 10
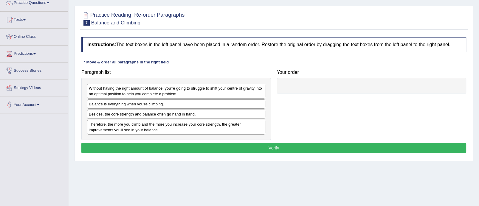
scroll to position [78, 0]
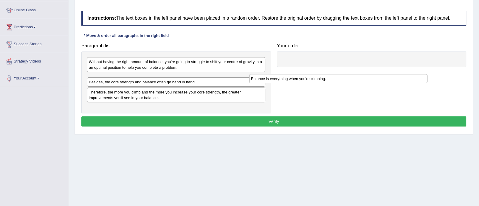
drag, startPoint x: 187, startPoint y: 80, endPoint x: 365, endPoint y: 83, distance: 178.1
click at [365, 83] on div "Balance is everything when you're climbing." at bounding box center [338, 78] width 178 height 9
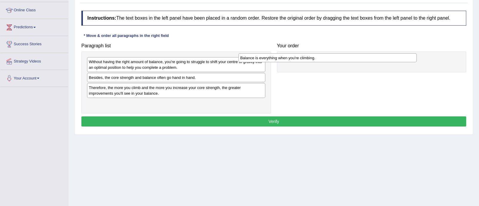
drag, startPoint x: 212, startPoint y: 75, endPoint x: 369, endPoint y: 54, distance: 159.0
click at [369, 54] on div "Balance is everything when you're climbing." at bounding box center [327, 57] width 178 height 9
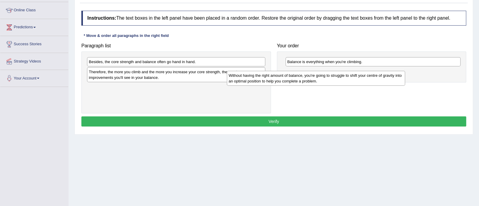
drag, startPoint x: 194, startPoint y: 67, endPoint x: 351, endPoint y: 82, distance: 158.0
click at [351, 82] on div "Without having the right amount of balance, you're going to struggle to shift y…" at bounding box center [316, 78] width 178 height 15
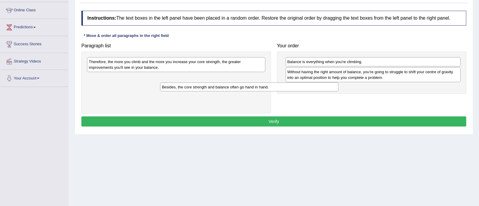
drag, startPoint x: 227, startPoint y: 62, endPoint x: 342, endPoint y: 91, distance: 118.8
click at [338, 91] on div "Besides, the core strength and balance often go hand in hand." at bounding box center [249, 86] width 178 height 9
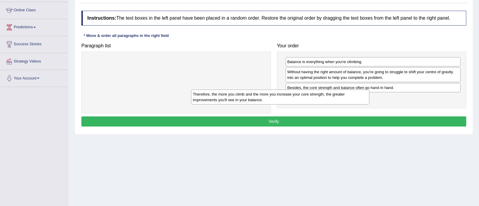
drag, startPoint x: 235, startPoint y: 65, endPoint x: 375, endPoint y: 106, distance: 146.0
click at [369, 105] on div "Therefore, the more you climb and the more you increase your core strength, the…" at bounding box center [280, 97] width 178 height 15
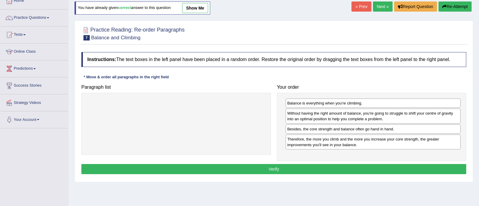
scroll to position [35, 0]
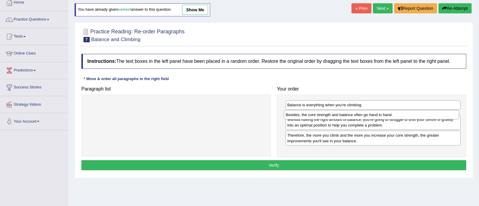
drag, startPoint x: 370, startPoint y: 132, endPoint x: 368, endPoint y: 116, distance: 15.9
click at [368, 116] on div "Besides, the core strength and balance often go hand in hand." at bounding box center [370, 114] width 175 height 9
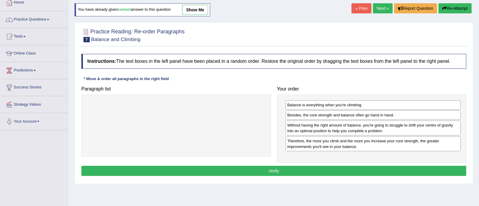
click at [307, 169] on button "Verify" at bounding box center [273, 171] width 384 height 10
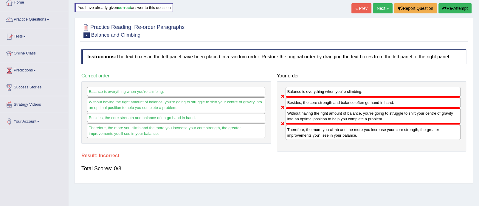
scroll to position [0, 0]
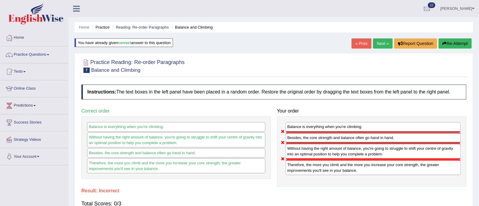
click at [385, 43] on link "Next »" at bounding box center [383, 43] width 20 height 10
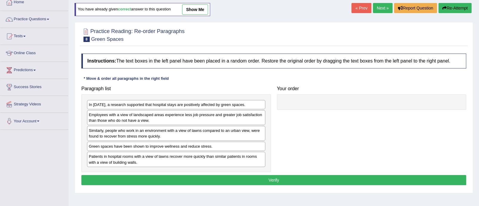
scroll to position [47, 0]
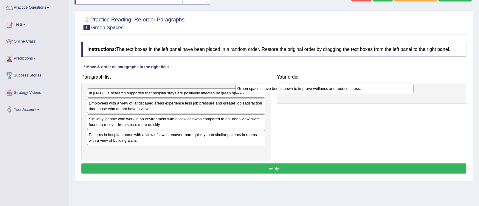
drag, startPoint x: 187, startPoint y: 134, endPoint x: 337, endPoint y: 88, distance: 156.4
click at [337, 88] on div "Green spaces have been shown to improve wellness and reduce stress." at bounding box center [324, 88] width 178 height 9
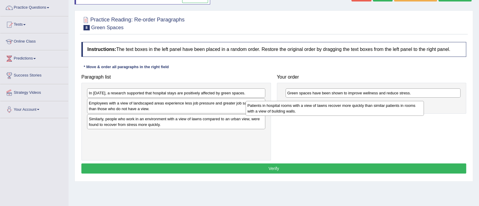
drag, startPoint x: 190, startPoint y: 137, endPoint x: 348, endPoint y: 108, distance: 161.0
click at [348, 108] on div "Patients in hospital rooms with a view of lawns recover more quickly than simil…" at bounding box center [334, 108] width 178 height 15
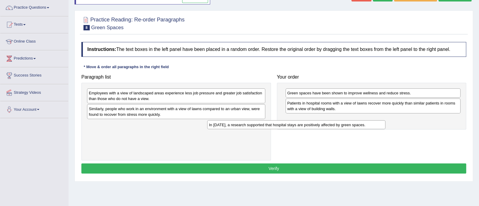
drag, startPoint x: 190, startPoint y: 94, endPoint x: 314, endPoint y: 122, distance: 126.8
click at [314, 122] on div "In 2002, a research supported that hospital stays are positively affected by gr…" at bounding box center [296, 124] width 178 height 9
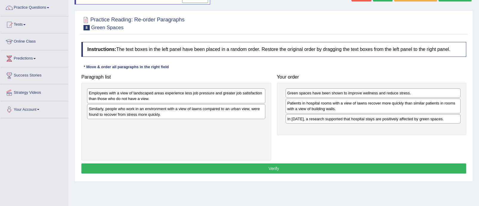
click at [204, 97] on div "Employees with a view of landscaped areas experience less job pressure and grea…" at bounding box center [176, 95] width 178 height 15
drag, startPoint x: 184, startPoint y: 112, endPoint x: 336, endPoint y: 125, distance: 152.5
click at [265, 119] on div "Similarly, people who work in an environment with a view of lawns compared to a…" at bounding box center [176, 111] width 178 height 15
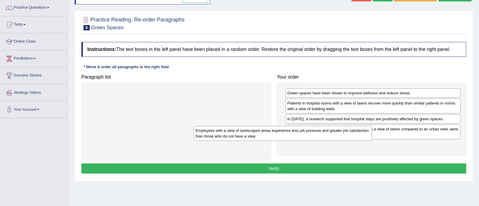
drag, startPoint x: 214, startPoint y: 97, endPoint x: 369, endPoint y: 147, distance: 162.4
click at [369, 141] on div "Employees with a view of landscaped areas experience less job pressure and grea…" at bounding box center [283, 133] width 178 height 15
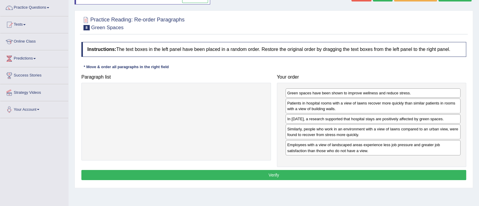
click at [285, 172] on button "Verify" at bounding box center [273, 175] width 384 height 10
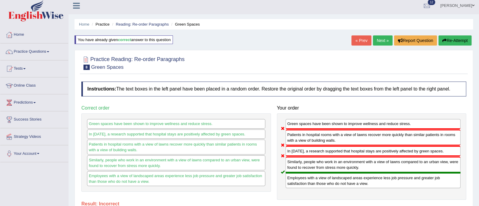
scroll to position [0, 0]
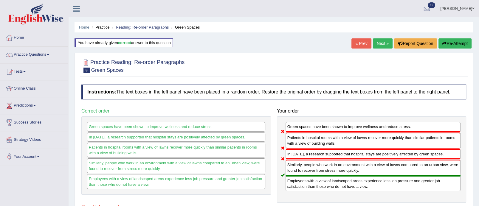
click at [380, 45] on link "Next »" at bounding box center [383, 43] width 20 height 10
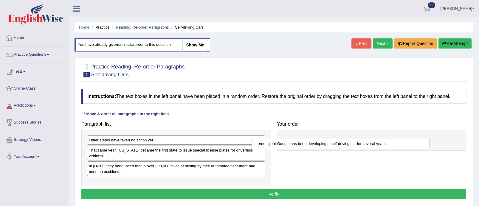
drag, startPoint x: 144, startPoint y: 161, endPoint x: 310, endPoint y: 144, distance: 166.5
click at [310, 144] on div "Internet giant Google has been developing a self-driving car for several years." at bounding box center [340, 143] width 178 height 9
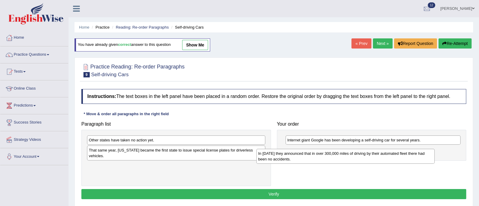
drag, startPoint x: 216, startPoint y: 161, endPoint x: 387, endPoint y: 153, distance: 171.4
click at [387, 153] on div "In [DATE] they announced that in over 300,000 miles of driving by their automat…" at bounding box center [345, 156] width 178 height 15
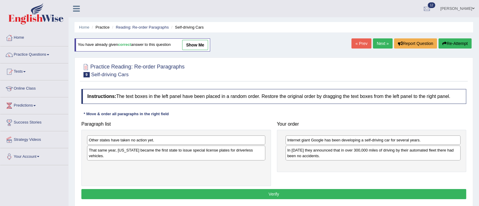
drag, startPoint x: 387, startPoint y: 153, endPoint x: 387, endPoint y: 163, distance: 10.1
click at [387, 160] on div "In [DATE] they announced that in over 300,000 miles of driving by their automat…" at bounding box center [372, 153] width 175 height 15
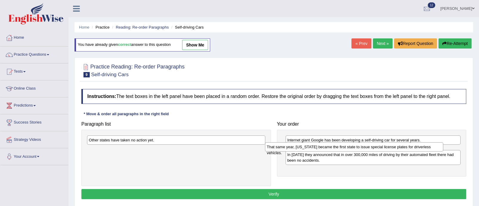
drag, startPoint x: 201, startPoint y: 150, endPoint x: 379, endPoint y: 146, distance: 177.8
click at [379, 146] on div "That same year, [US_STATE] became the first state to issue special license plat…" at bounding box center [354, 146] width 178 height 9
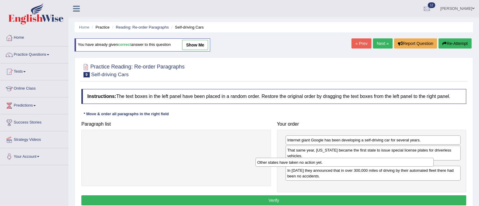
drag, startPoint x: 199, startPoint y: 141, endPoint x: 368, endPoint y: 163, distance: 169.9
click at [368, 163] on div "Other states have taken no action yet." at bounding box center [344, 162] width 178 height 9
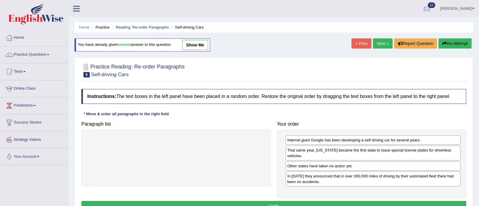
click at [322, 202] on button "Verify" at bounding box center [273, 206] width 384 height 10
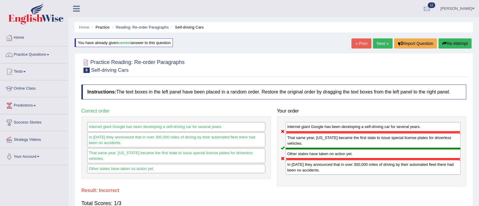
click at [381, 45] on link "Next »" at bounding box center [383, 43] width 20 height 10
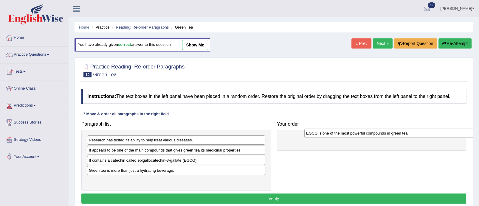
drag, startPoint x: 137, startPoint y: 173, endPoint x: 355, endPoint y: 135, distance: 220.6
click at [355, 135] on div "EGCG is one of the most powerful compounds in green tea." at bounding box center [393, 133] width 178 height 9
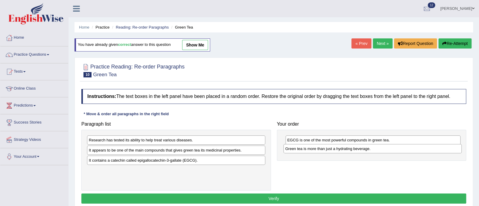
drag, startPoint x: 160, startPoint y: 172, endPoint x: 356, endPoint y: 152, distance: 197.2
click at [356, 152] on div "Green tea is more than just a hydrating beverage." at bounding box center [372, 148] width 178 height 9
drag, startPoint x: 356, startPoint y: 152, endPoint x: 353, endPoint y: 135, distance: 16.8
click at [353, 135] on div "Green tea is more than just a hydrating beverage." at bounding box center [368, 133] width 175 height 9
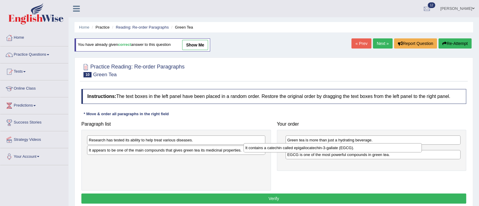
drag, startPoint x: 226, startPoint y: 160, endPoint x: 384, endPoint y: 146, distance: 158.2
click at [384, 146] on div "It contains a catechin called epigallocatechin-3-gallate (EGCG)." at bounding box center [332, 147] width 178 height 9
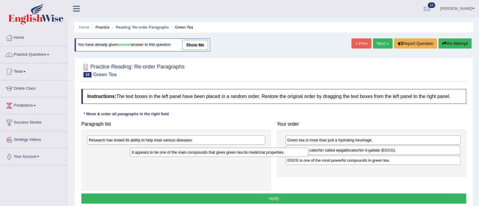
drag, startPoint x: 205, startPoint y: 151, endPoint x: 323, endPoint y: 170, distance: 118.9
click at [308, 157] on div "It appears to be one of the main compounds that gives green tea its medicinal p…" at bounding box center [219, 152] width 178 height 9
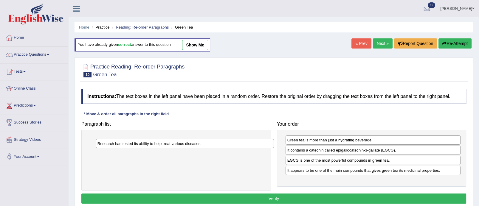
drag, startPoint x: 201, startPoint y: 139, endPoint x: 361, endPoint y: 186, distance: 166.8
click at [274, 148] on div "Research has tested its ability to help treat various diseases." at bounding box center [185, 143] width 178 height 9
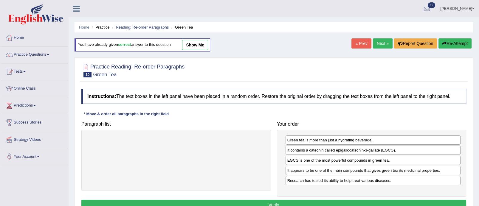
click at [301, 203] on button "Verify" at bounding box center [273, 205] width 384 height 10
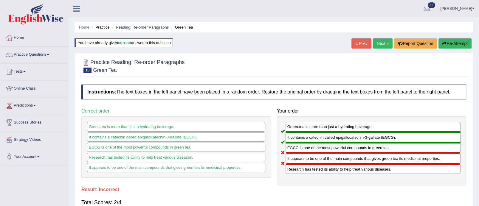
click at [382, 44] on link "Next »" at bounding box center [383, 43] width 20 height 10
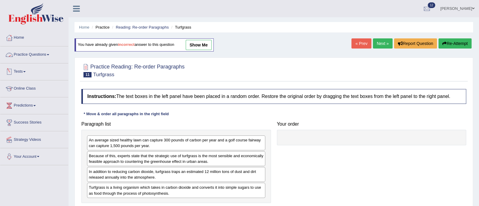
click at [54, 52] on link "Practice Questions" at bounding box center [34, 53] width 68 height 15
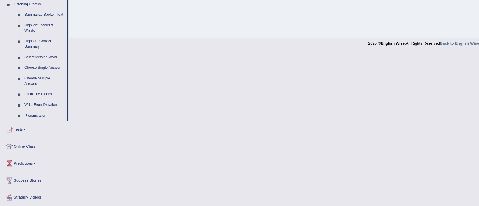
scroll to position [261, 0]
click at [49, 99] on link "Write From Dictation" at bounding box center [44, 104] width 45 height 11
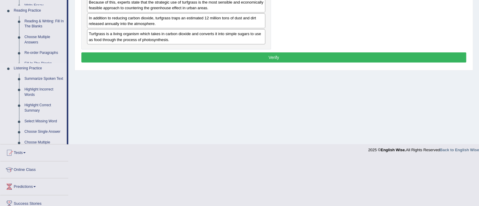
scroll to position [106, 0]
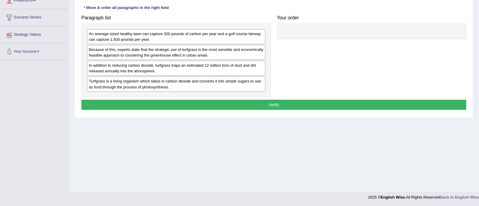
click at [49, 98] on div "Toggle navigation Home Practice Questions Speaking Practice Read Aloud Repeat S…" at bounding box center [239, 49] width 479 height 310
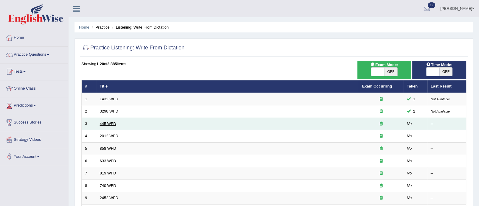
click at [100, 122] on link "445 WFD" at bounding box center [108, 123] width 16 height 4
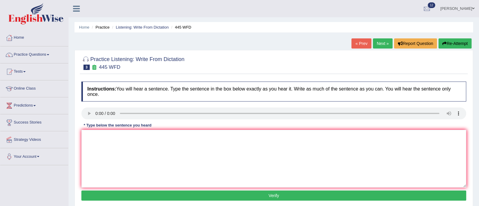
scroll to position [75, 0]
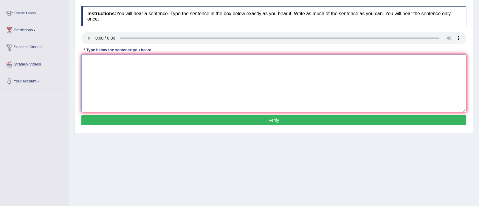
click at [106, 59] on textarea at bounding box center [273, 83] width 384 height 58
type textarea "astronomers"
click at [206, 122] on button "Verify" at bounding box center [273, 120] width 384 height 10
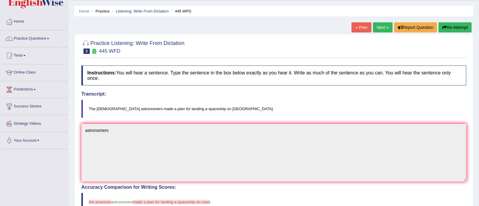
scroll to position [7, 0]
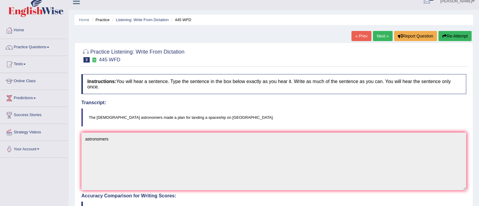
click at [377, 36] on link "Next »" at bounding box center [383, 36] width 20 height 10
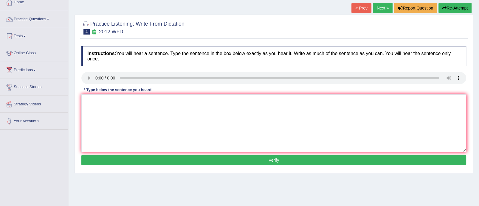
scroll to position [69, 0]
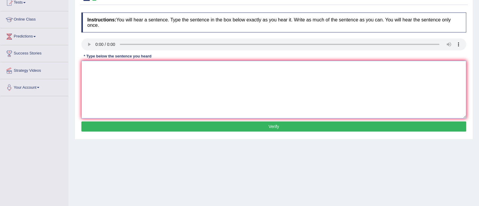
click at [115, 71] on textarea at bounding box center [273, 90] width 384 height 58
type textarea "t"
type textarea "H"
type textarea "There is a great deal debate on this topic."
click at [186, 128] on button "Verify" at bounding box center [273, 126] width 384 height 10
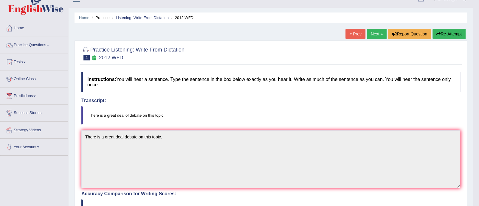
scroll to position [0, 0]
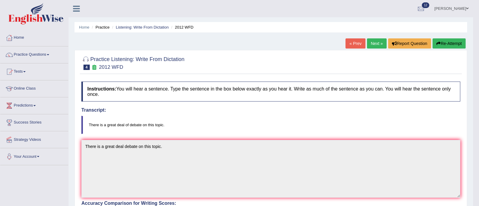
click at [374, 46] on link "Next »" at bounding box center [377, 43] width 20 height 10
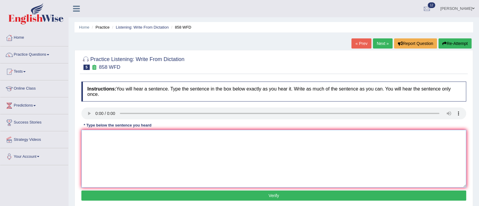
click at [92, 138] on textarea at bounding box center [273, 159] width 384 height 58
type textarea "t"
type textarea "The"
click at [133, 191] on button "Verify" at bounding box center [273, 196] width 384 height 10
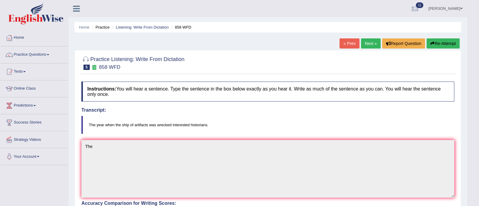
click at [445, 39] on button "Re-Attempt" at bounding box center [442, 43] width 33 height 10
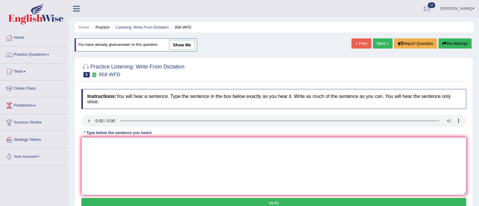
click at [96, 152] on textarea at bounding box center [273, 166] width 384 height 58
type textarea "The year when the"
click at [122, 145] on textarea "The year when the" at bounding box center [273, 166] width 384 height 58
click at [235, 204] on button "Verify" at bounding box center [273, 203] width 384 height 10
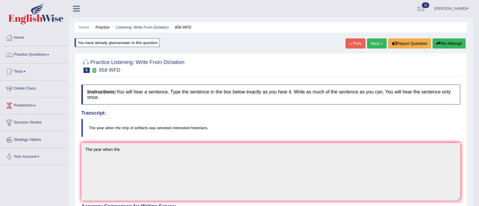
click at [443, 40] on button "Re-Attempt" at bounding box center [448, 43] width 33 height 10
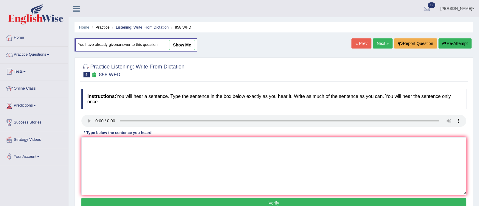
click at [384, 44] on link "Next »" at bounding box center [383, 43] width 20 height 10
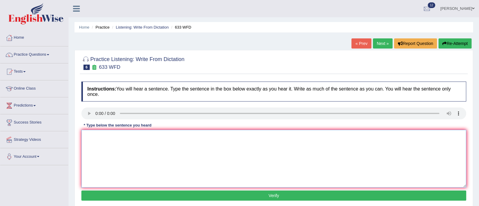
click at [95, 135] on textarea at bounding box center [273, 159] width 384 height 58
click at [141, 140] on textarea at bounding box center [273, 159] width 384 height 58
type textarea "a"
click at [85, 136] on textarea "feel us better" at bounding box center [273, 159] width 384 height 58
click at [84, 136] on textarea "make feel us better" at bounding box center [273, 159] width 384 height 58
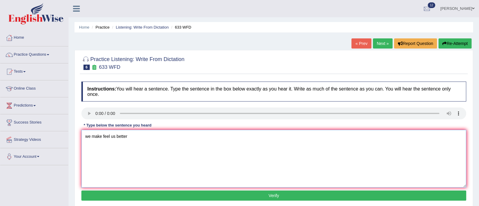
click at [89, 137] on textarea "we make feel us better" at bounding box center [273, 159] width 384 height 58
click at [91, 136] on textarea "we make feel us better" at bounding box center [273, 159] width 384 height 58
click at [179, 134] on textarea "Research shows that exercising make feel us better" at bounding box center [273, 159] width 384 height 58
click at [183, 135] on textarea "Research shows that exercising make feel us better" at bounding box center [273, 159] width 384 height 58
type textarea "Research shows that exercising make feel us better."
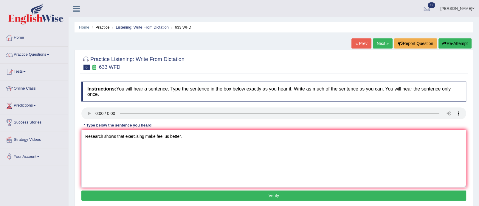
click at [175, 197] on button "Verify" at bounding box center [273, 196] width 384 height 10
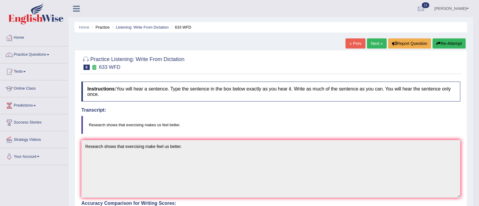
click at [375, 43] on link "Next »" at bounding box center [377, 43] width 20 height 10
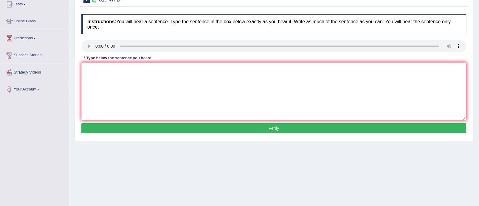
scroll to position [68, 0]
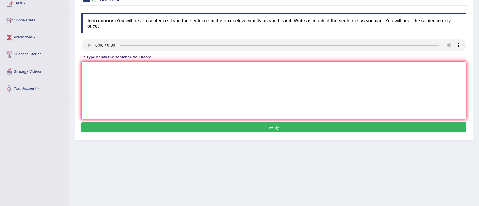
click at [113, 73] on textarea at bounding box center [273, 91] width 384 height 58
click at [163, 66] on textarea "Plants are continuing to grow through ours life" at bounding box center [273, 91] width 384 height 58
click at [170, 66] on textarea "Plants are continuing to grow through out life" at bounding box center [273, 91] width 384 height 58
type textarea "Plants are continuing to grow through out lives."
click at [206, 123] on button "Verify" at bounding box center [273, 127] width 384 height 10
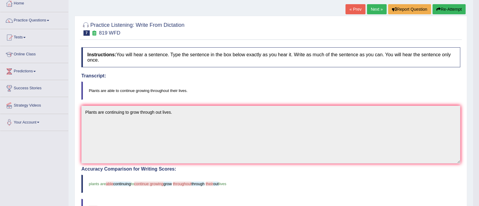
scroll to position [0, 0]
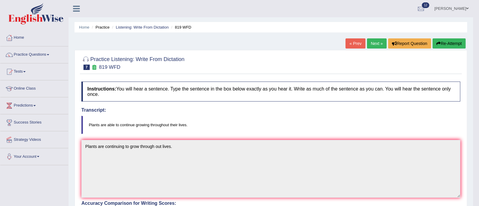
click at [451, 45] on button "Re-Attempt" at bounding box center [448, 43] width 33 height 10
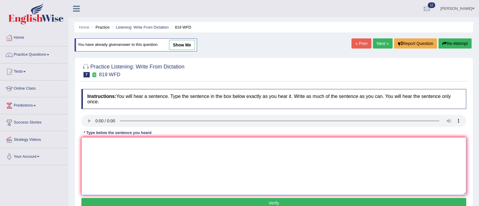
click at [95, 144] on textarea at bounding box center [273, 166] width 384 height 58
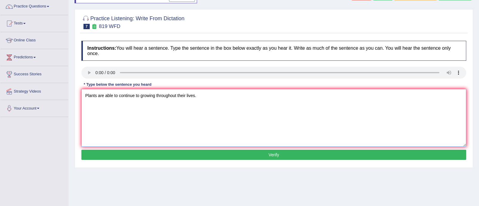
scroll to position [56, 0]
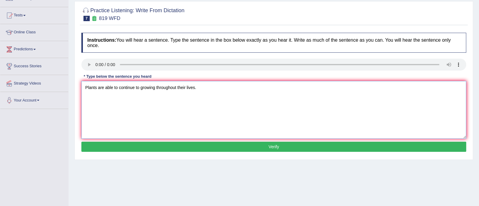
type textarea "Plants are able to continue to growing throughout their lives."
click at [339, 144] on button "Verify" at bounding box center [273, 147] width 384 height 10
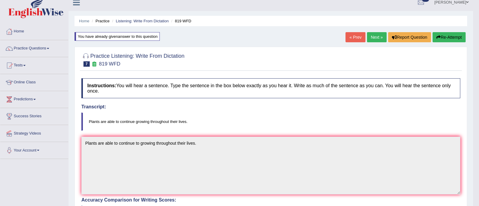
scroll to position [3, 0]
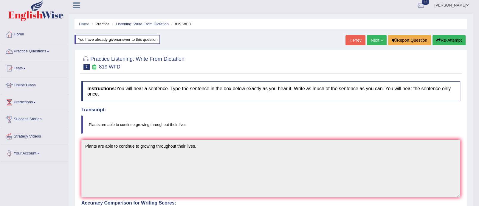
click at [378, 39] on link "Next »" at bounding box center [377, 40] width 20 height 10
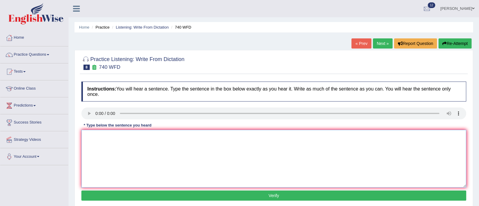
click at [100, 133] on textarea at bounding box center [273, 159] width 384 height 58
click at [97, 134] on textarea at bounding box center [273, 159] width 384 height 58
click at [137, 138] on textarea "Series of observations" at bounding box center [273, 159] width 384 height 58
click at [88, 137] on textarea "Series of observations are carried out in the class room." at bounding box center [273, 159] width 384 height 58
type textarea "A series of observations are carried out in the class room."
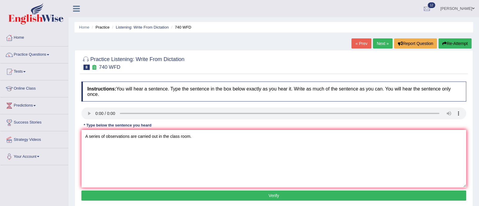
click at [197, 196] on button "Verify" at bounding box center [273, 196] width 384 height 10
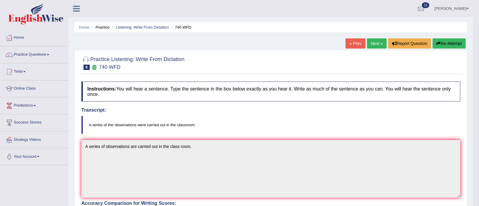
click at [378, 45] on link "Next »" at bounding box center [377, 43] width 20 height 10
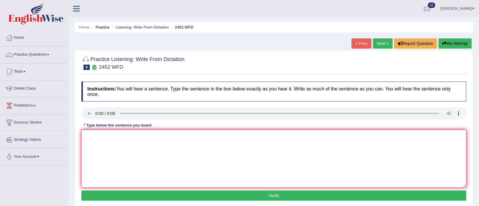
click at [108, 142] on textarea at bounding box center [273, 159] width 384 height 58
click at [92, 135] on textarea "It is debate about the value of knowledge." at bounding box center [273, 159] width 384 height 58
type textarea "It is a debate about the value of knowledge."
click at [198, 197] on button "Verify" at bounding box center [273, 196] width 384 height 10
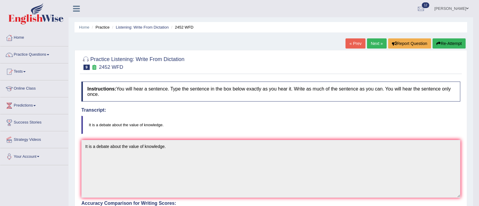
click at [25, 67] on link "Tests" at bounding box center [34, 70] width 68 height 15
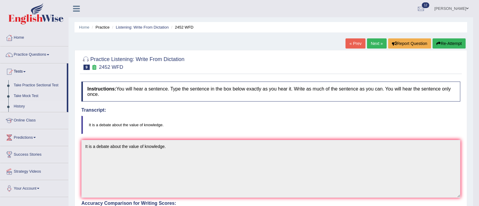
click at [21, 104] on link "History" at bounding box center [39, 106] width 56 height 11
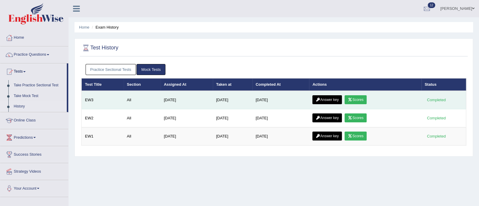
click at [357, 97] on link "Scores" at bounding box center [355, 99] width 22 height 9
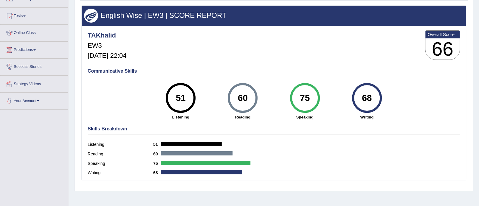
scroll to position [56, 0]
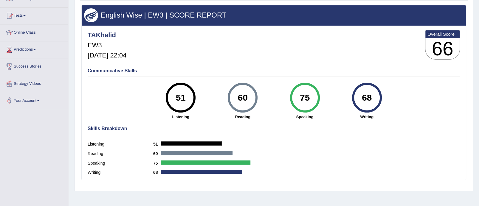
drag, startPoint x: 478, startPoint y: 112, endPoint x: 479, endPoint y: 99, distance: 12.8
click at [478, 99] on html "Toggle navigation Home Practice Questions Speaking Practice Read Aloud Repeat S…" at bounding box center [239, 47] width 479 height 206
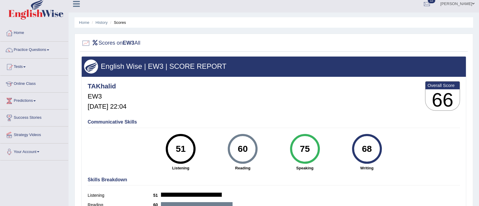
scroll to position [0, 0]
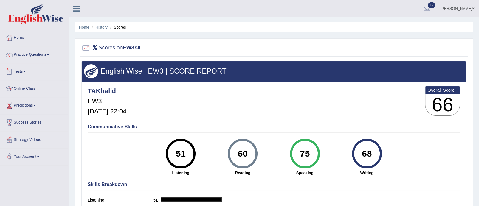
click at [26, 71] on span at bounding box center [24, 71] width 2 height 1
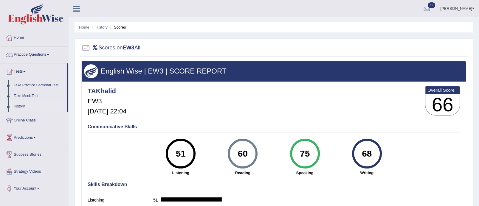
click at [20, 105] on link "History" at bounding box center [39, 106] width 56 height 11
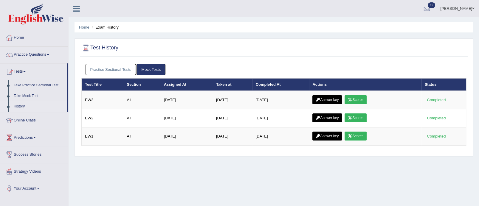
click at [326, 97] on link "Answer key" at bounding box center [326, 99] width 29 height 9
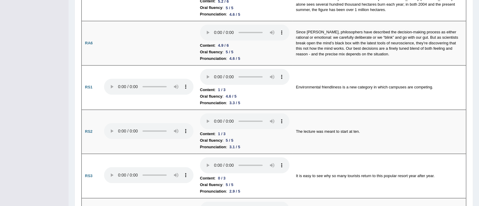
scroll to position [345, 0]
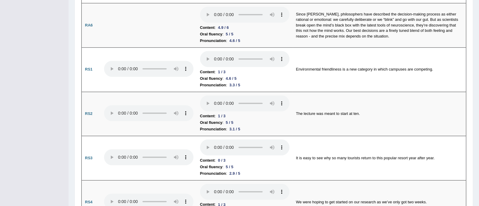
drag, startPoint x: 0, startPoint y: 0, endPoint x: 484, endPoint y: 45, distance: 485.7
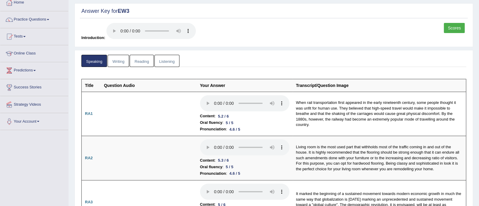
scroll to position [12, 0]
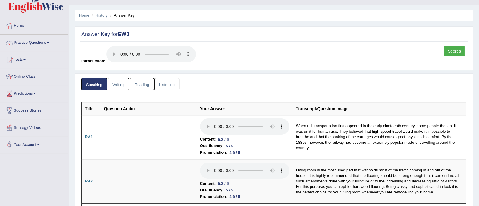
click at [123, 84] on link "Writing" at bounding box center [117, 84] width 21 height 12
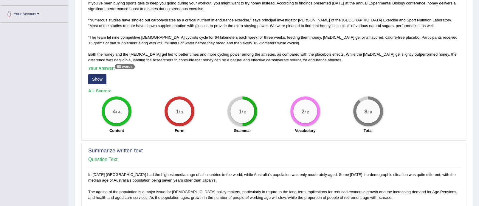
scroll to position [145, 0]
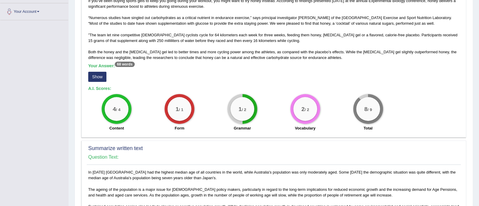
click at [99, 75] on button "Show" at bounding box center [97, 77] width 18 height 10
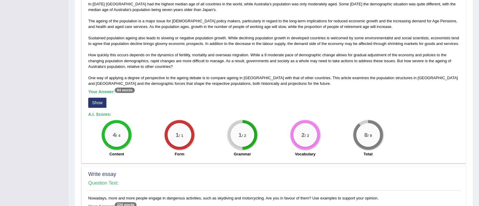
scroll to position [322, 0]
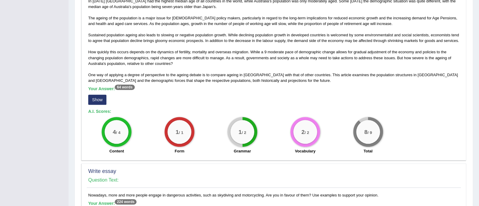
click at [100, 99] on button "Show" at bounding box center [97, 100] width 18 height 10
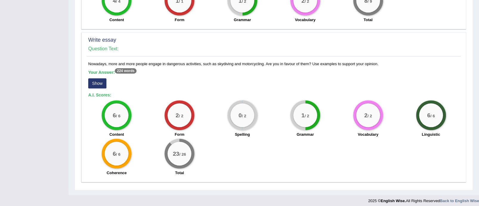
scroll to position [462, 0]
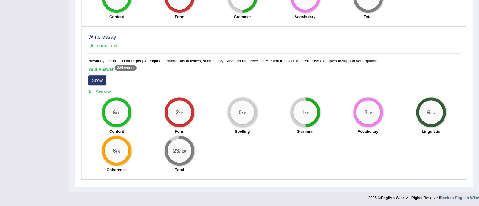
click at [99, 79] on button "Show" at bounding box center [97, 80] width 18 height 10
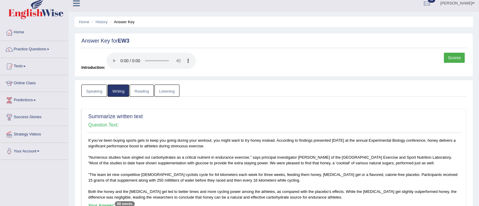
scroll to position [1, 0]
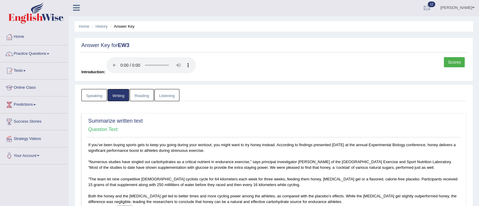
click at [141, 93] on link "Reading" at bounding box center [142, 95] width 24 height 12
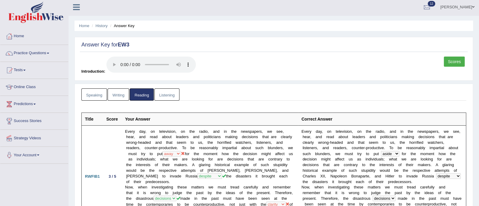
scroll to position [0, 0]
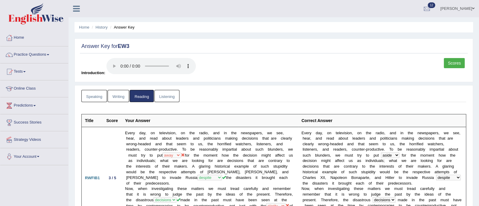
click at [169, 94] on link "Listening" at bounding box center [166, 96] width 25 height 12
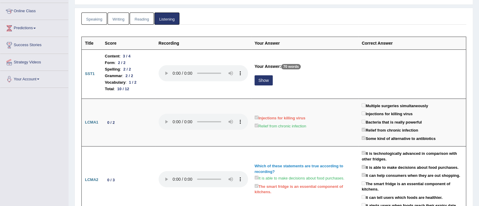
scroll to position [84, 0]
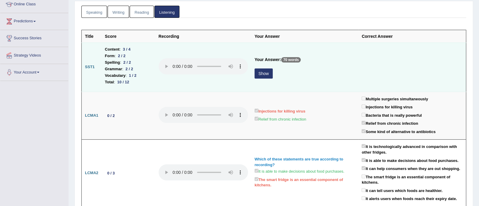
click at [264, 70] on button "Show" at bounding box center [263, 73] width 18 height 10
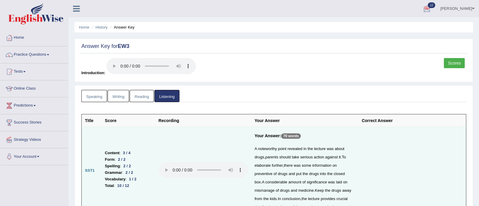
scroll to position [59, 0]
